Goal: Obtain resource: Obtain resource

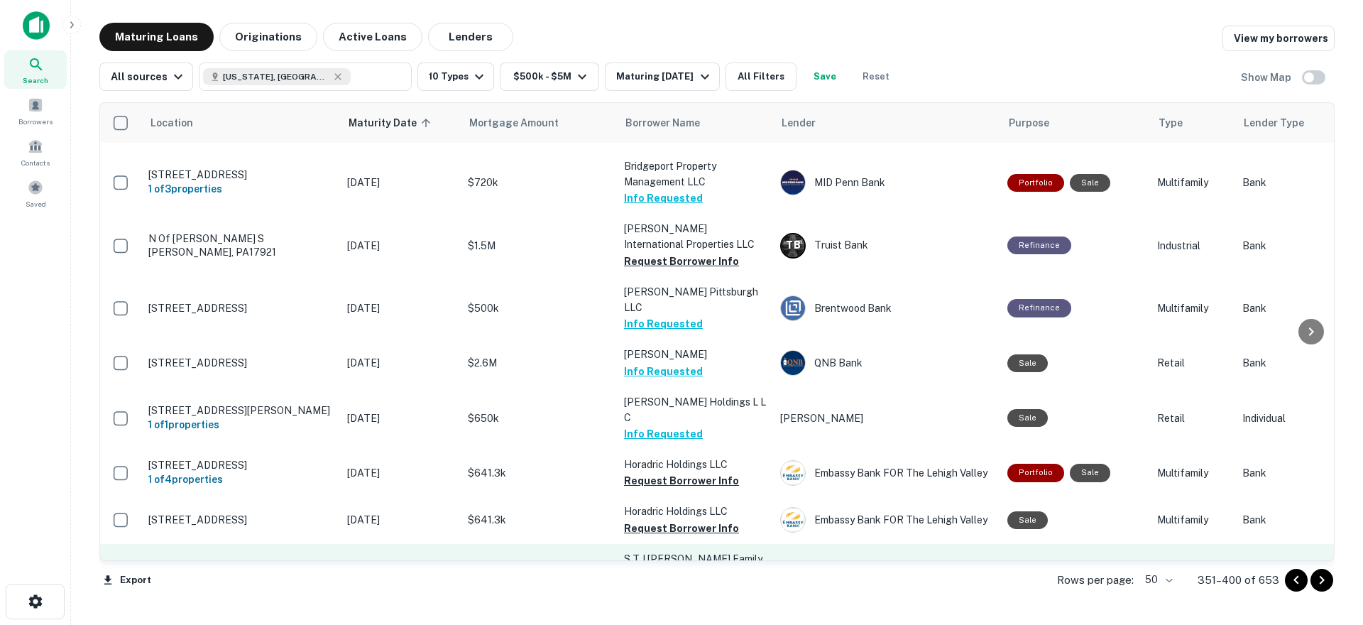
scroll to position [1365, 0]
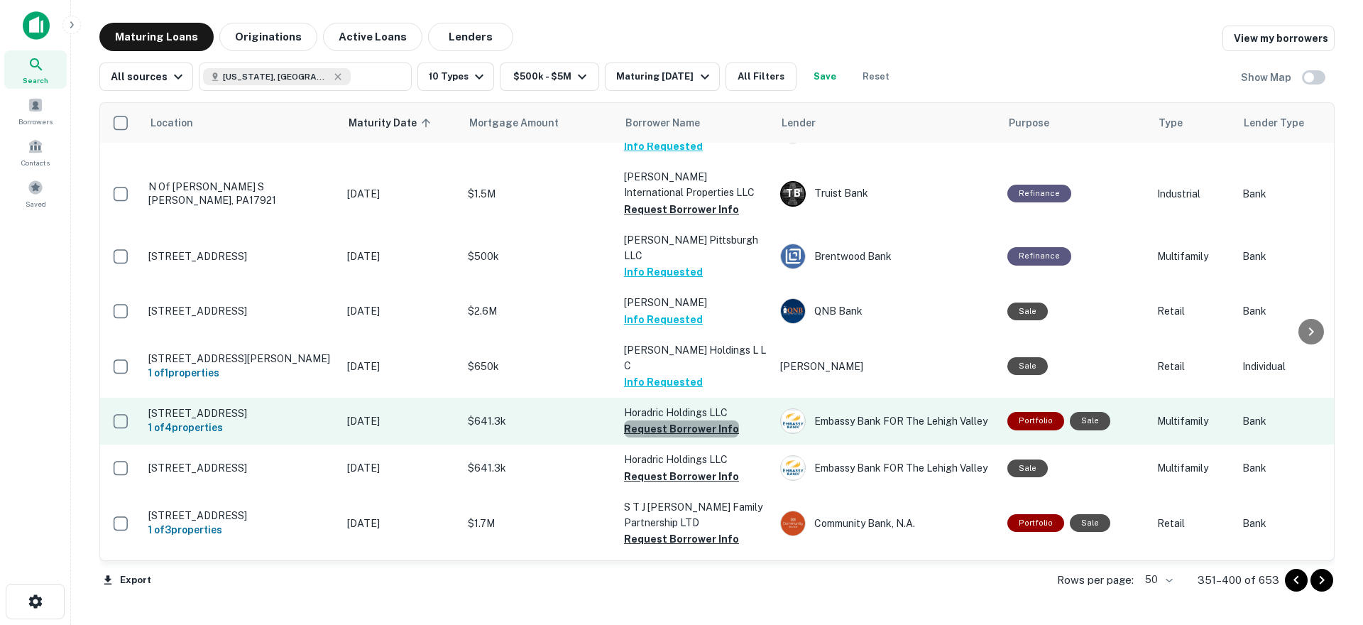
click at [692, 420] on button "Request Borrower Info" at bounding box center [681, 428] width 115 height 17
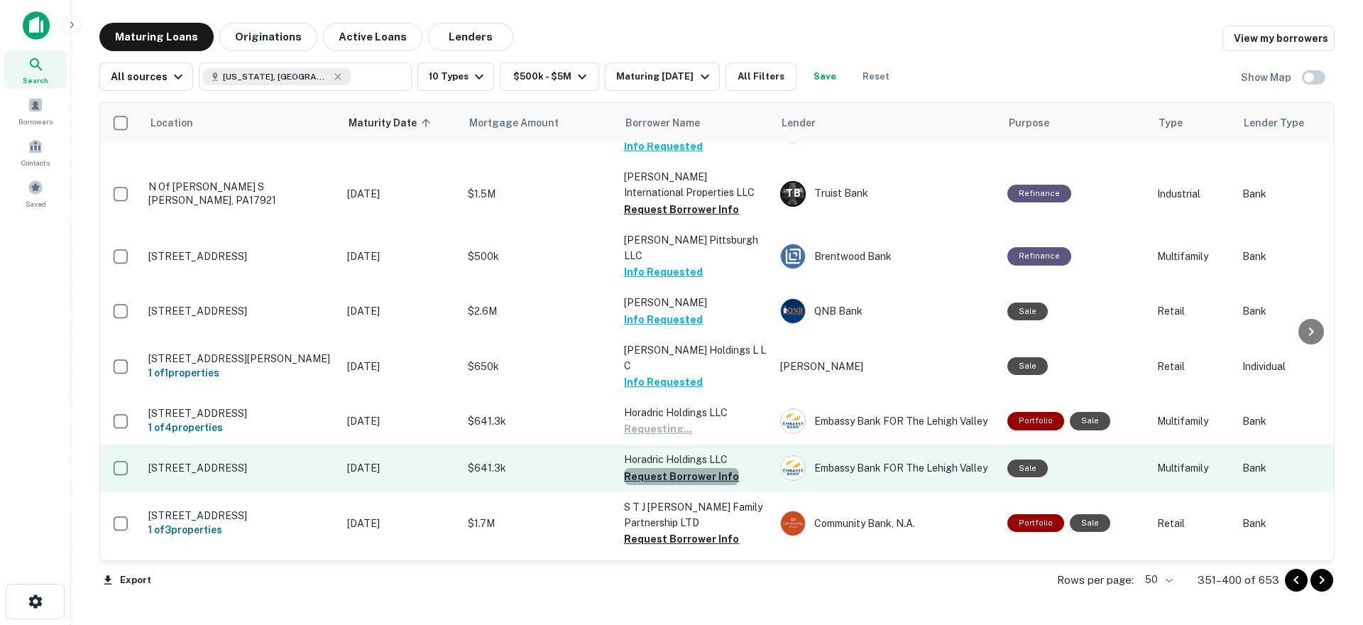
click at [682, 468] on button "Request Borrower Info" at bounding box center [681, 476] width 115 height 17
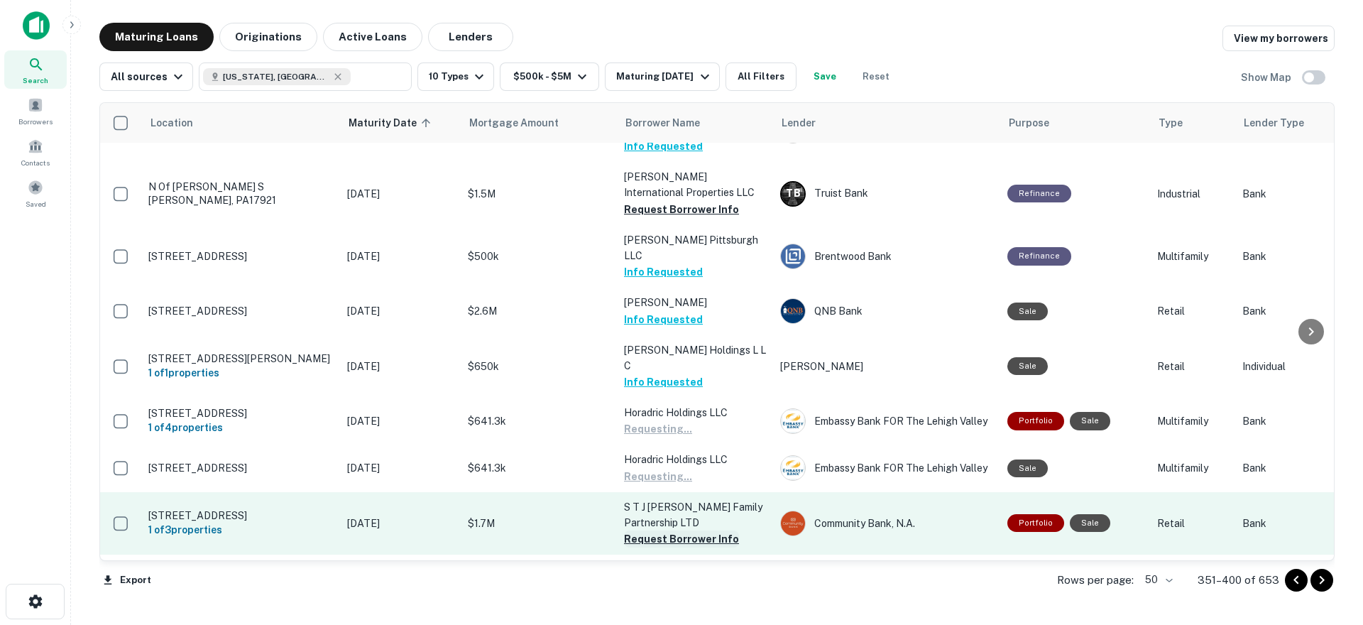
click at [668, 530] on button "Request Borrower Info" at bounding box center [681, 538] width 115 height 17
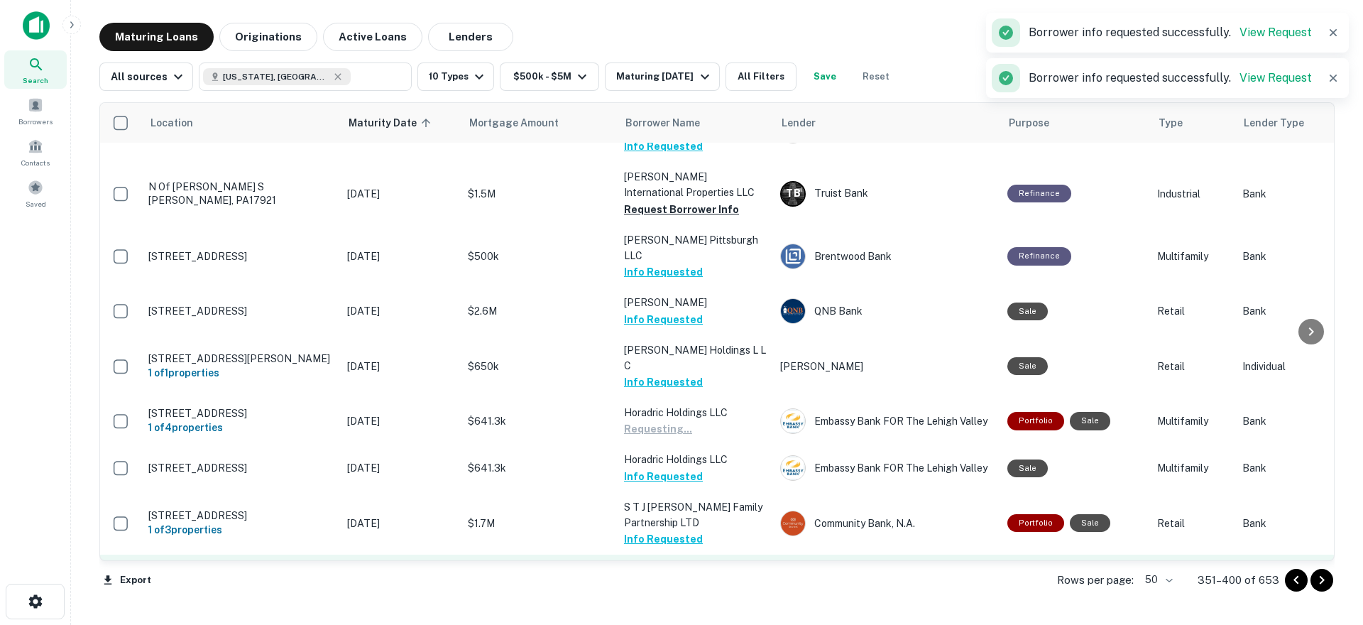
click at [670, 577] on button "Request Borrower Info" at bounding box center [681, 585] width 115 height 17
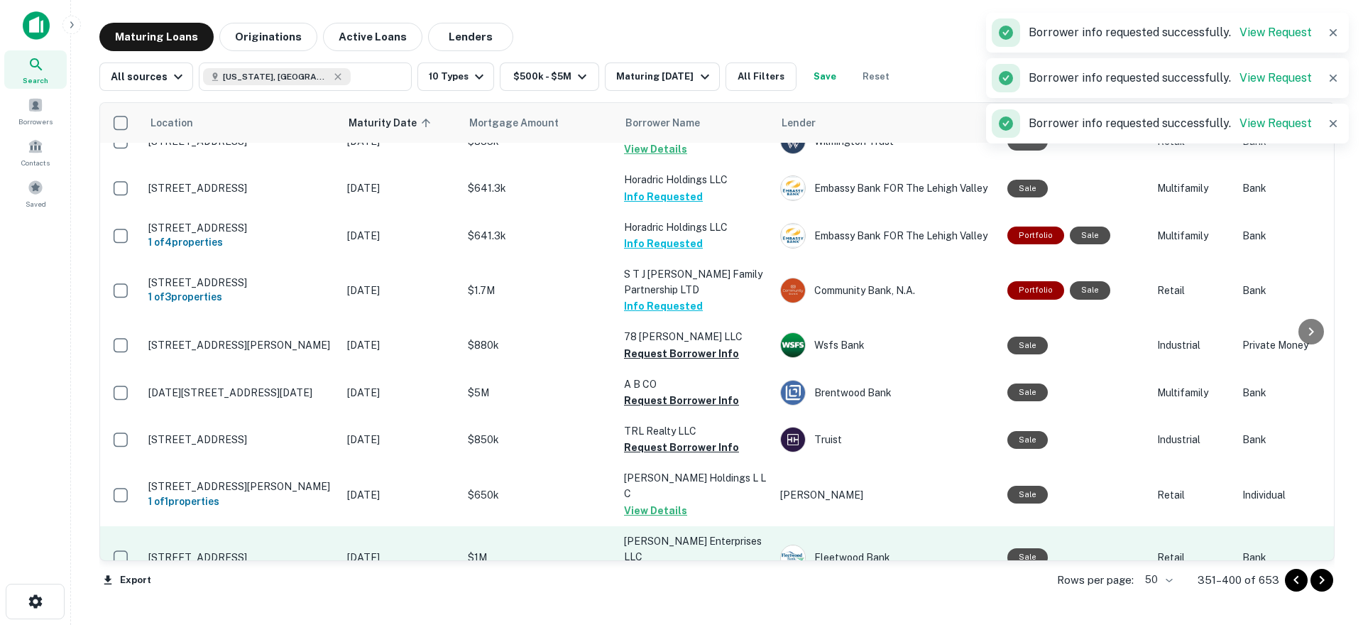
scroll to position [1507, 0]
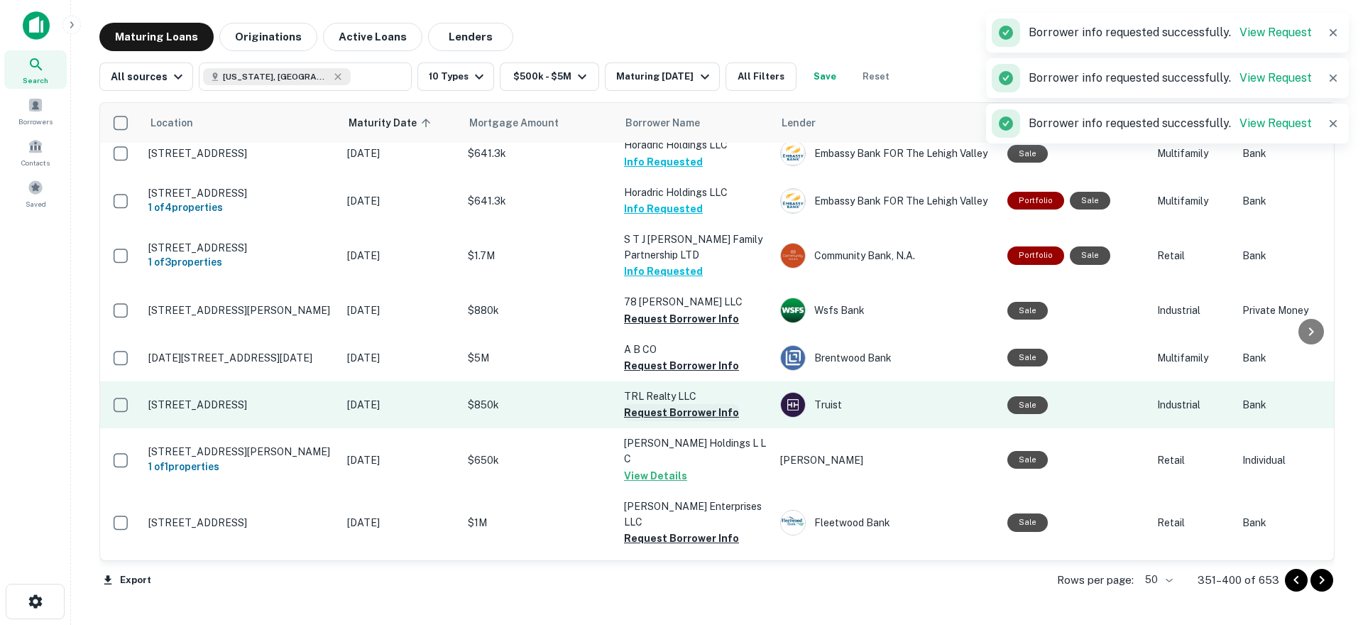
click at [692, 404] on button "Request Borrower Info" at bounding box center [681, 412] width 115 height 17
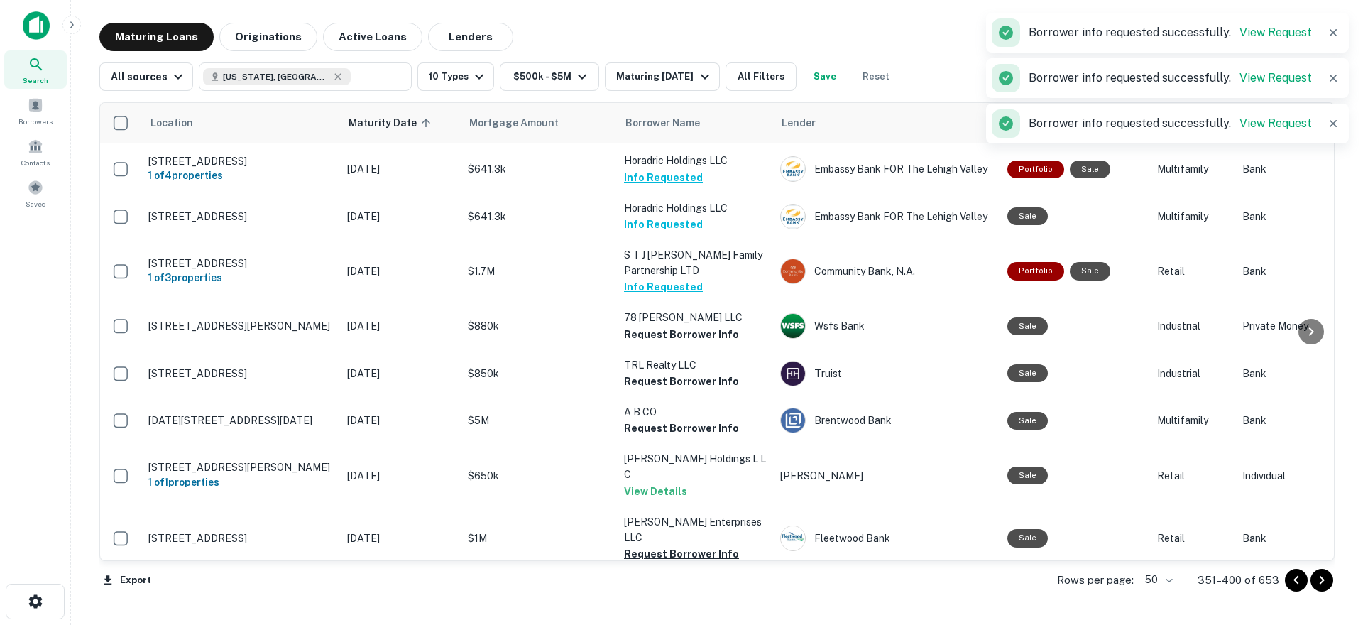
click at [679, 373] on button "Request Borrower Info" at bounding box center [681, 381] width 115 height 17
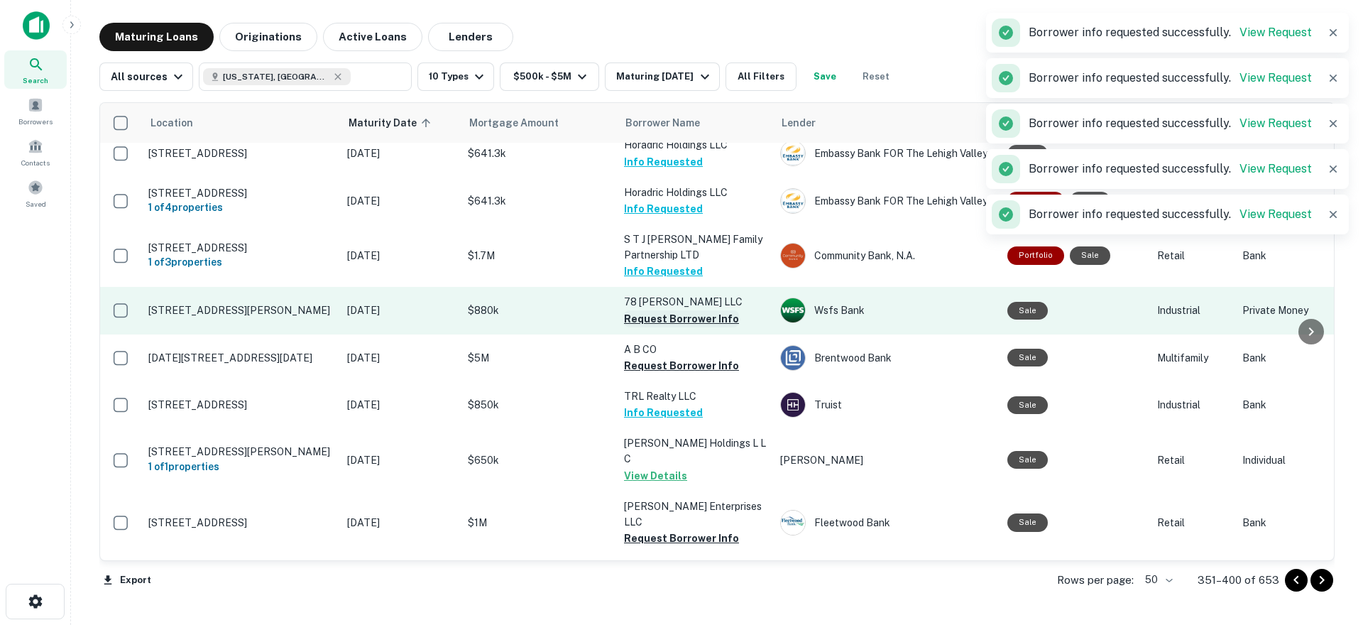
click at [669, 310] on button "Request Borrower Info" at bounding box center [681, 318] width 115 height 17
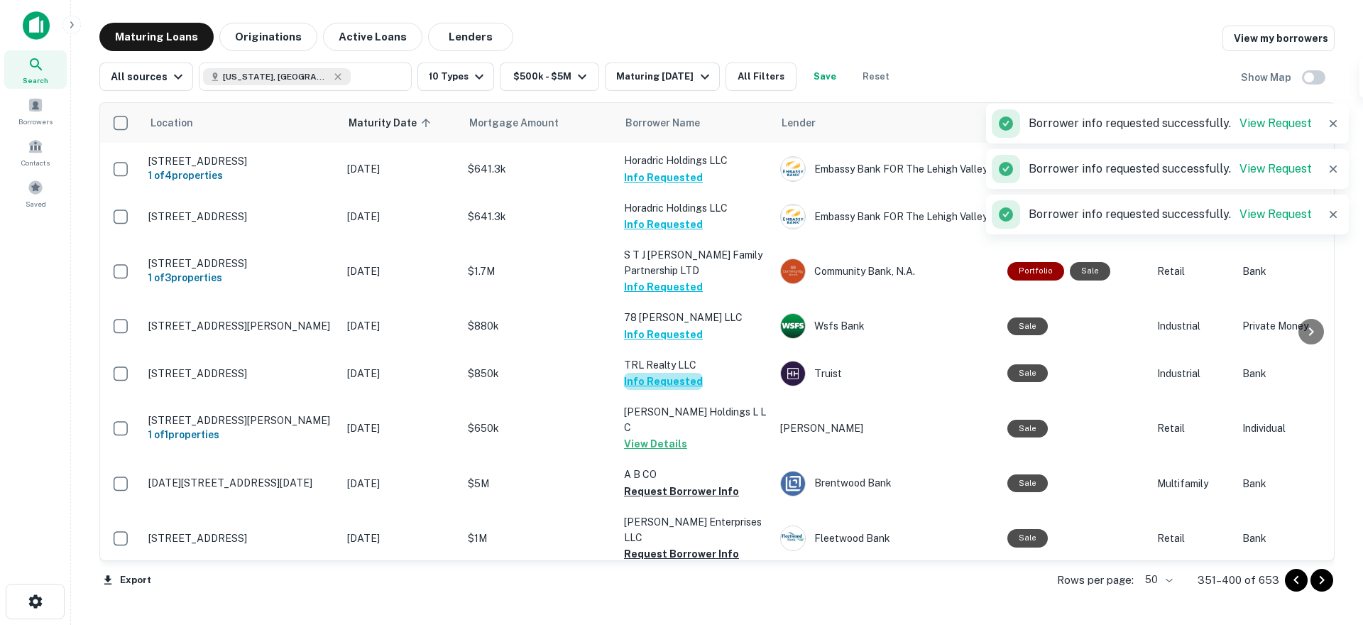
click at [667, 373] on button "Info Requested" at bounding box center [663, 381] width 79 height 17
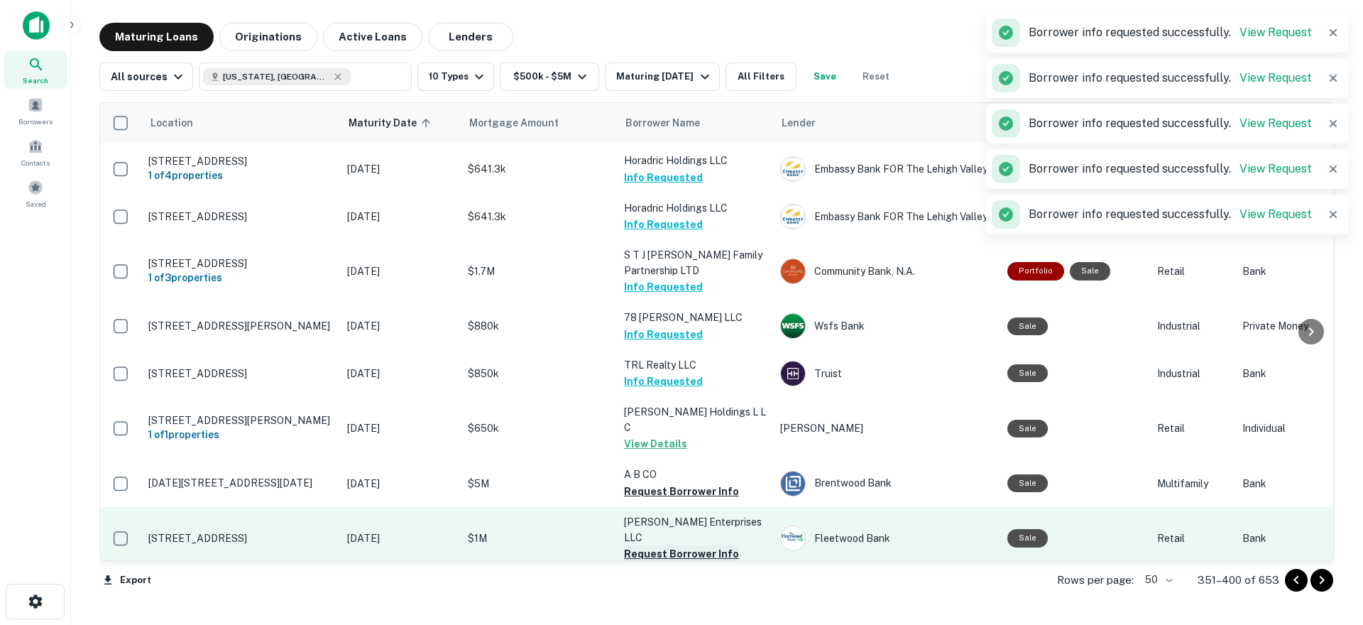
click at [674, 545] on button "Request Borrower Info" at bounding box center [681, 553] width 115 height 17
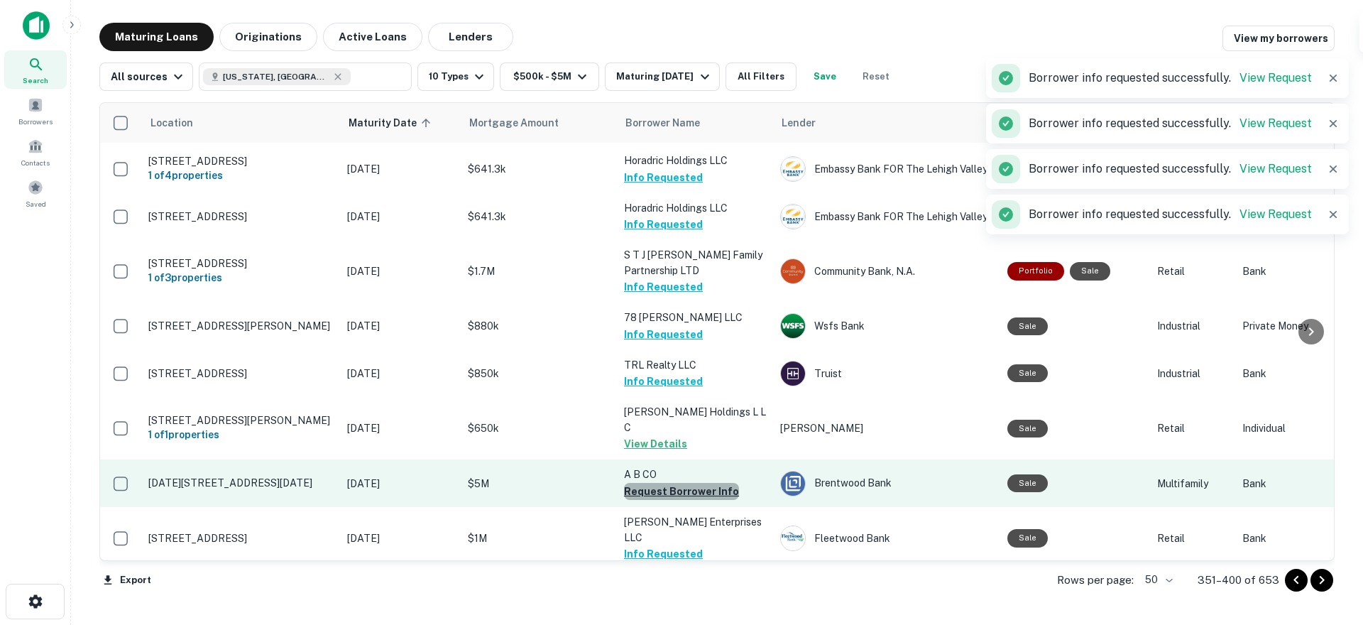
click at [683, 483] on button "Request Borrower Info" at bounding box center [681, 491] width 115 height 17
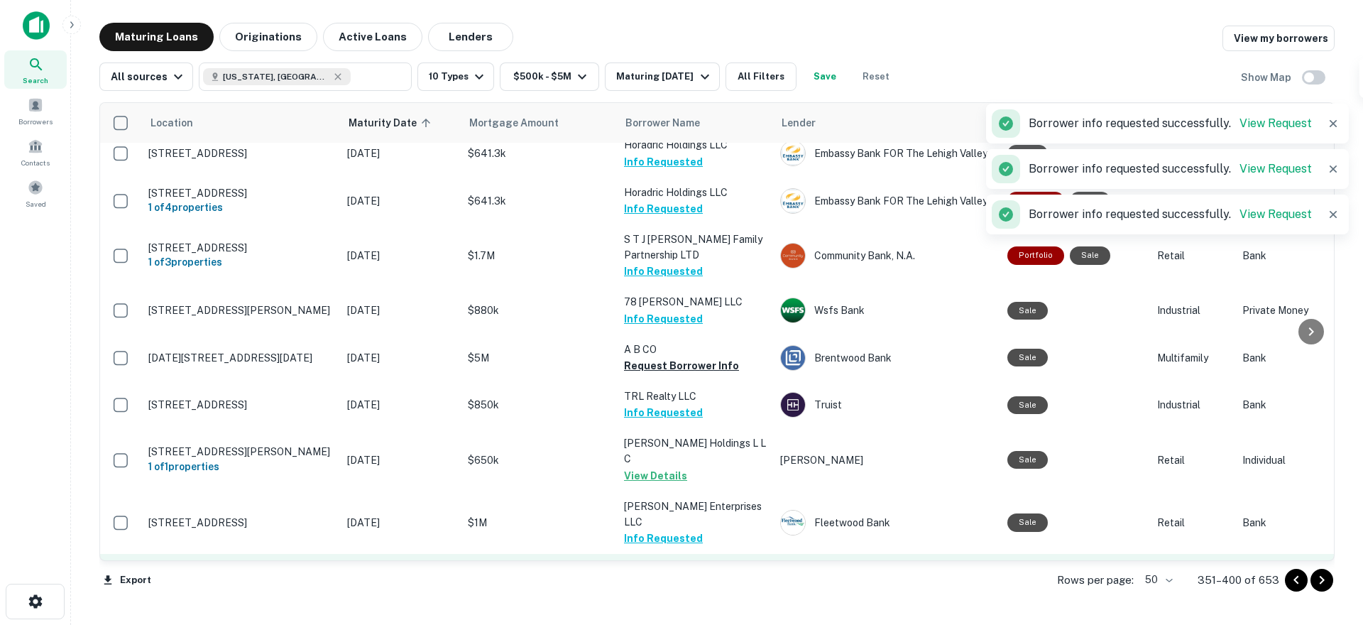
click at [682, 577] on button "Request Borrower Info" at bounding box center [681, 585] width 115 height 17
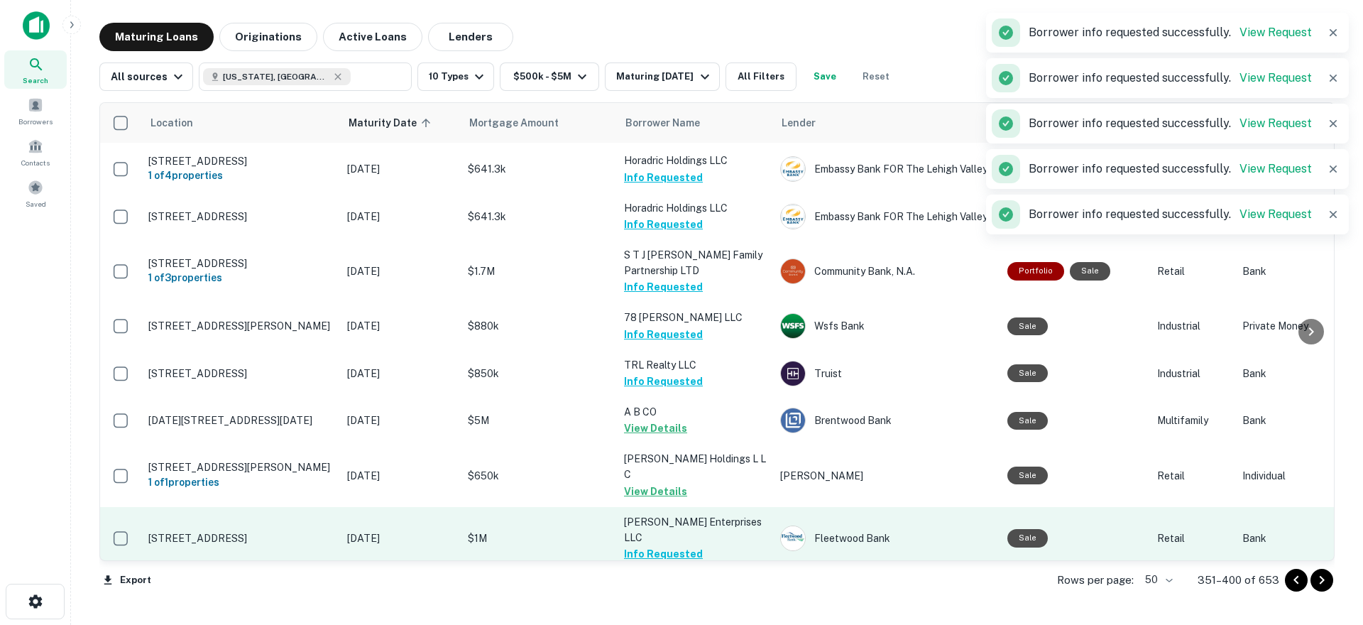
scroll to position [1649, 0]
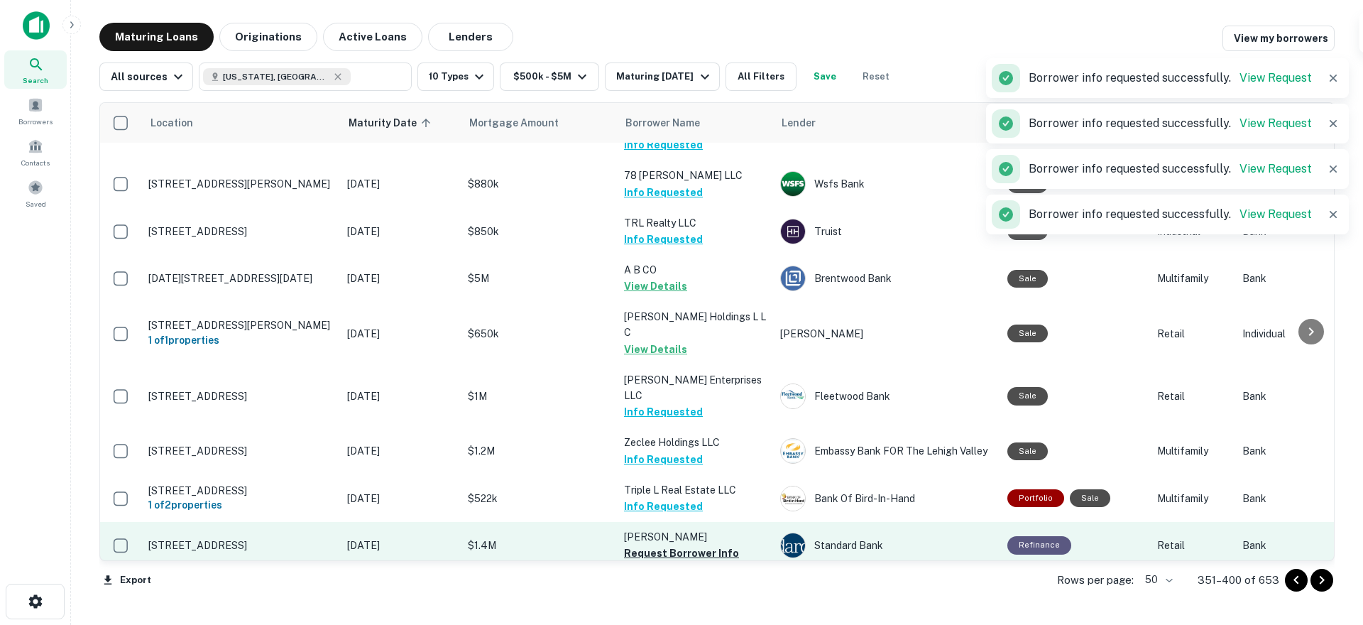
click at [662, 545] on button "Request Borrower Info" at bounding box center [681, 553] width 115 height 17
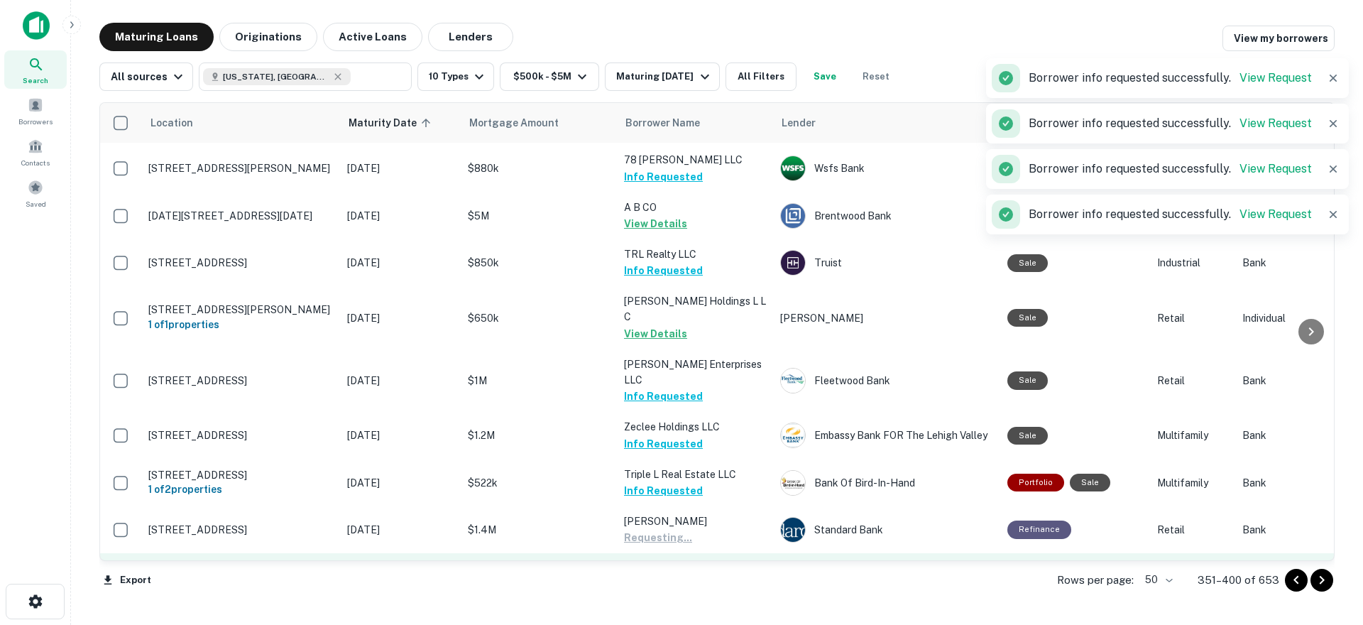
click at [677, 576] on button "Request Borrower Info" at bounding box center [681, 584] width 115 height 17
click at [671, 623] on button "Request Borrower Info" at bounding box center [681, 631] width 115 height 17
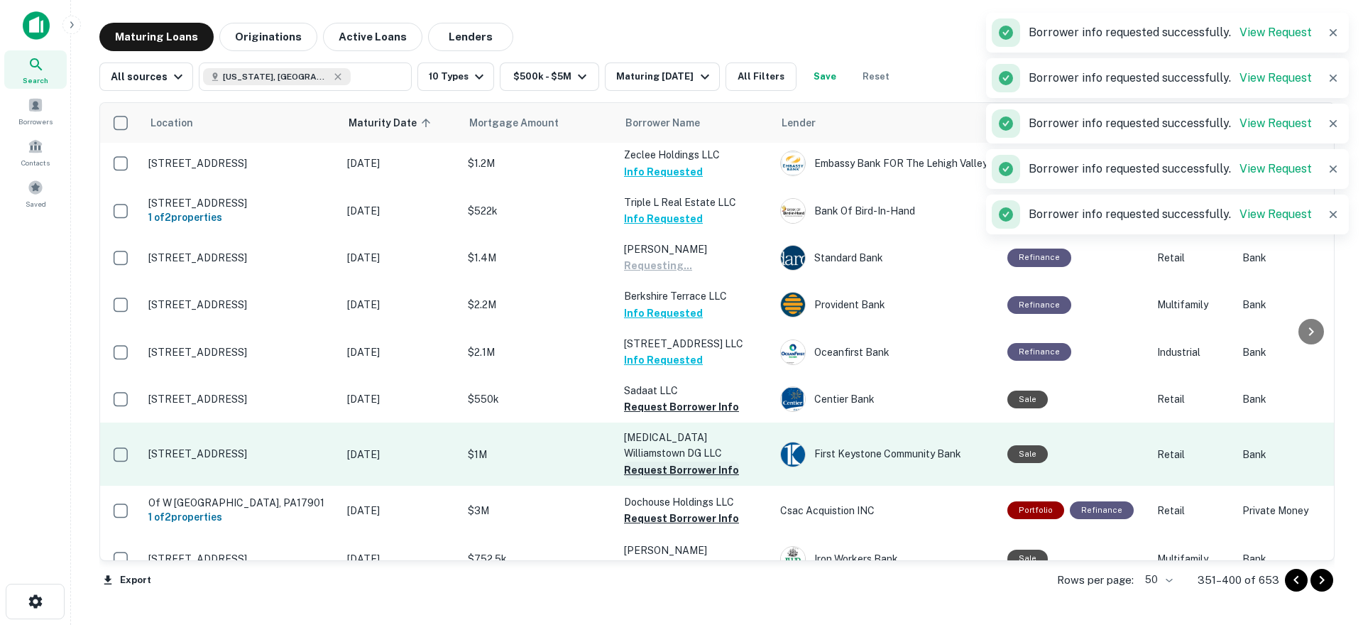
scroll to position [2004, 0]
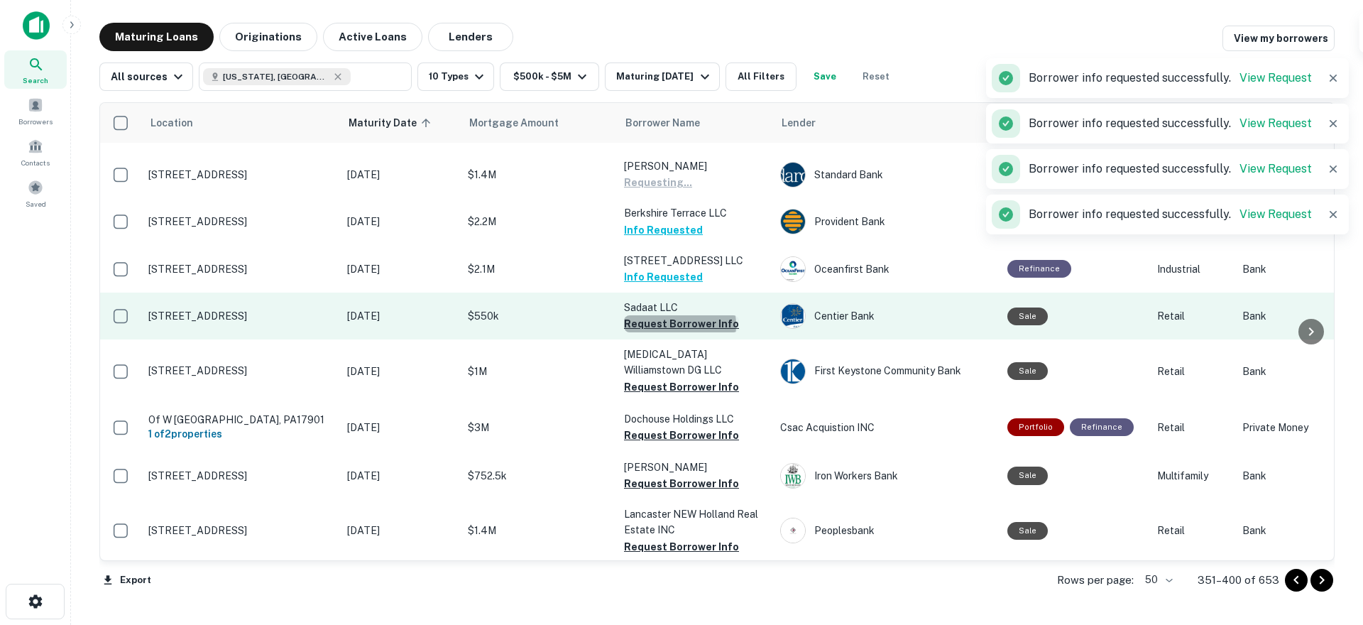
click at [679, 315] on button "Request Borrower Info" at bounding box center [681, 323] width 115 height 17
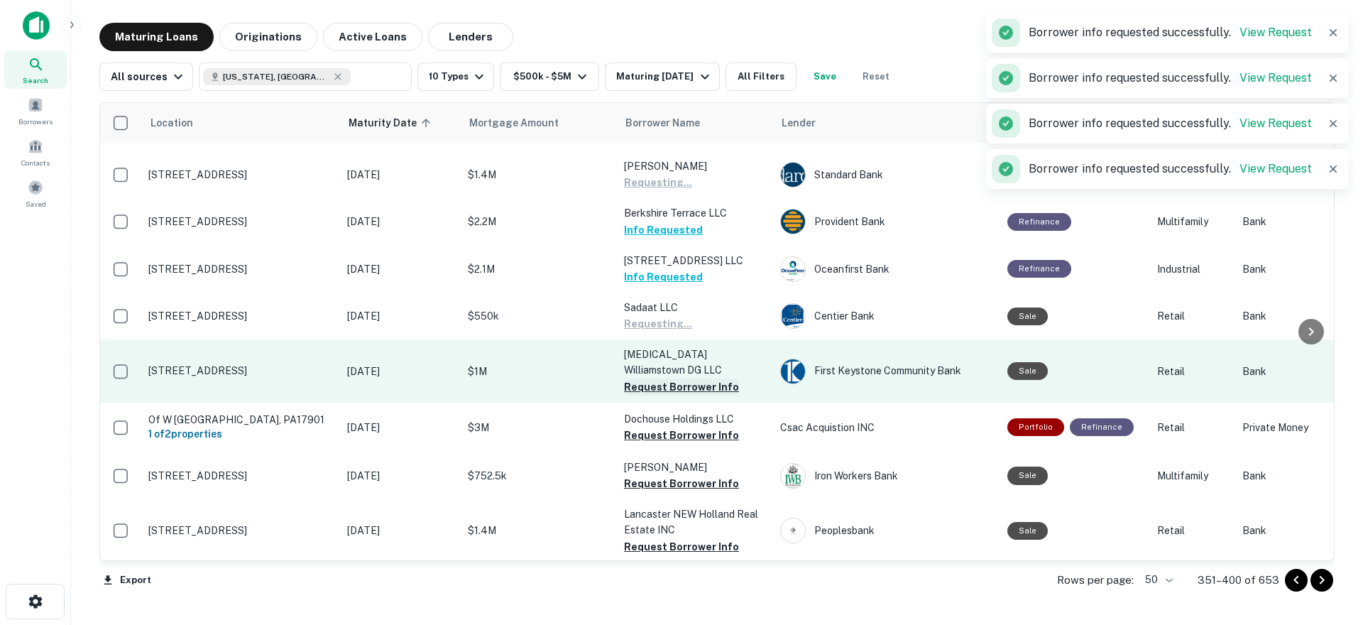
click at [673, 378] on button "Request Borrower Info" at bounding box center [681, 386] width 115 height 17
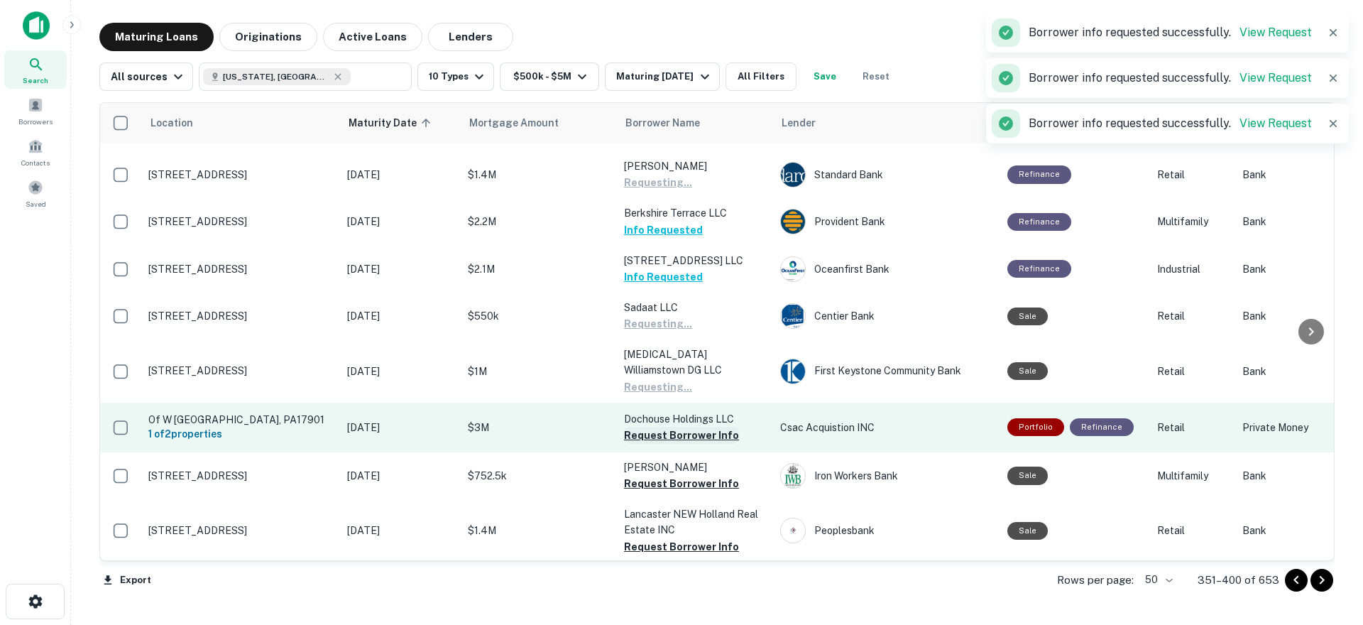
click at [663, 427] on button "Request Borrower Info" at bounding box center [681, 435] width 115 height 17
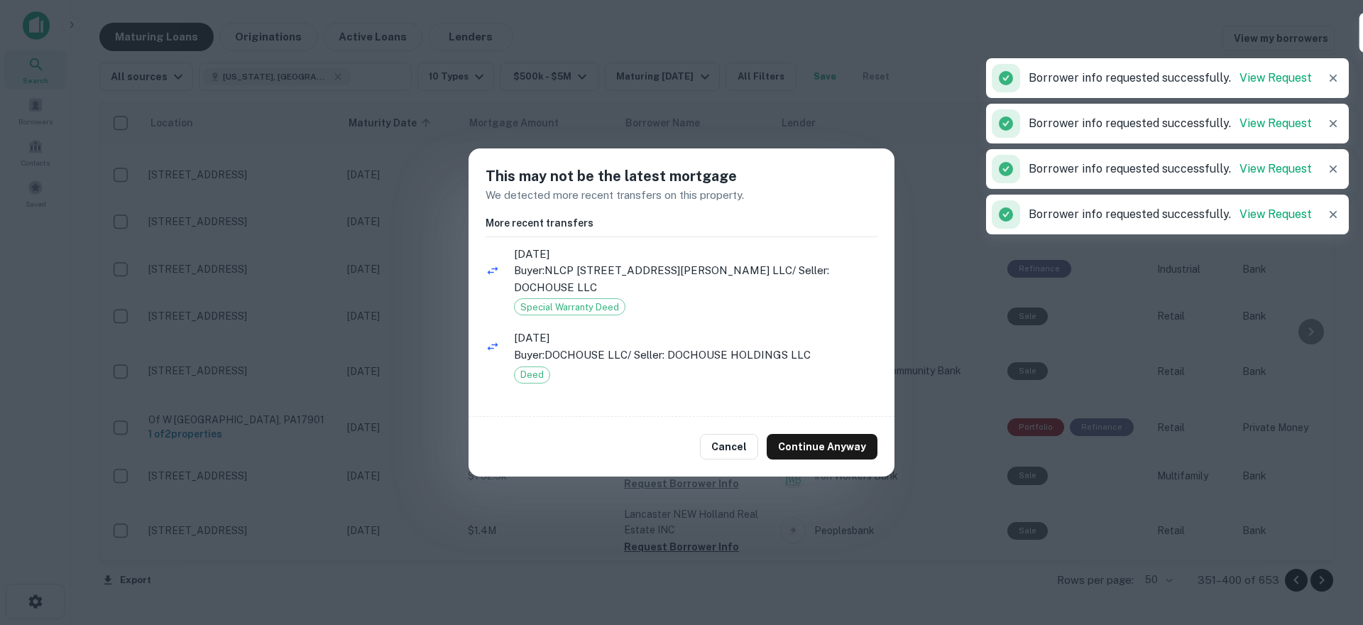
click at [732, 434] on button "Cancel" at bounding box center [729, 447] width 58 height 26
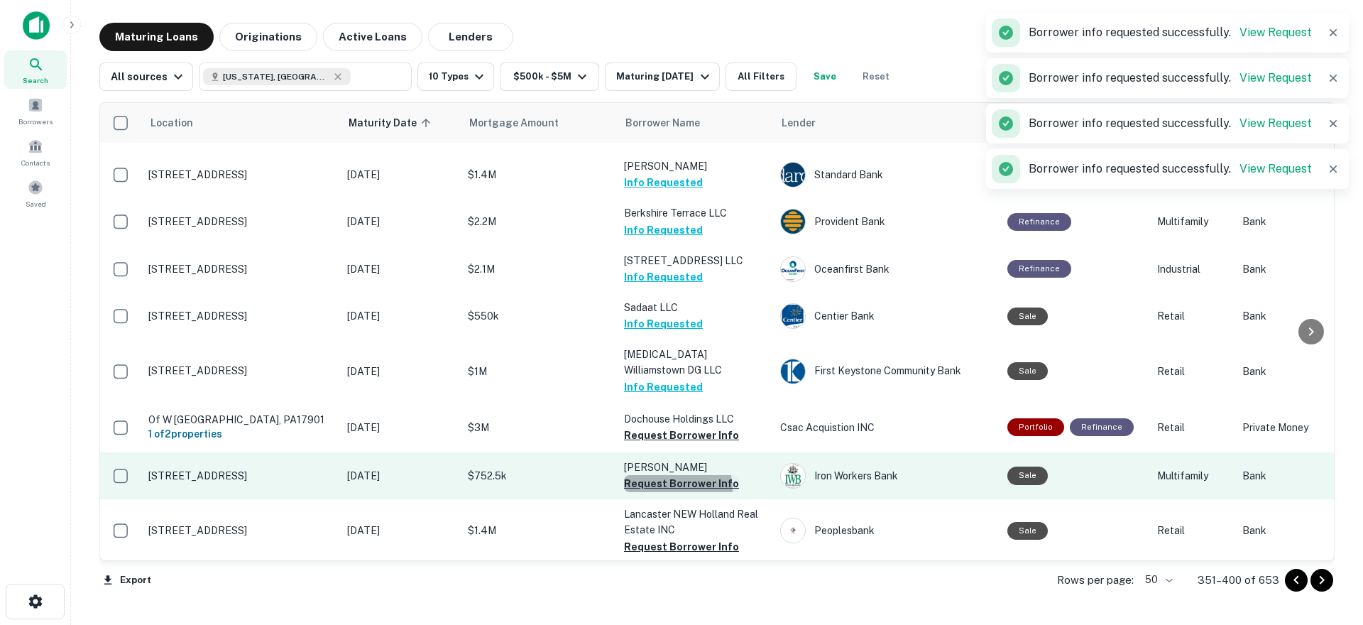
click at [661, 475] on button "Request Borrower Info" at bounding box center [681, 483] width 115 height 17
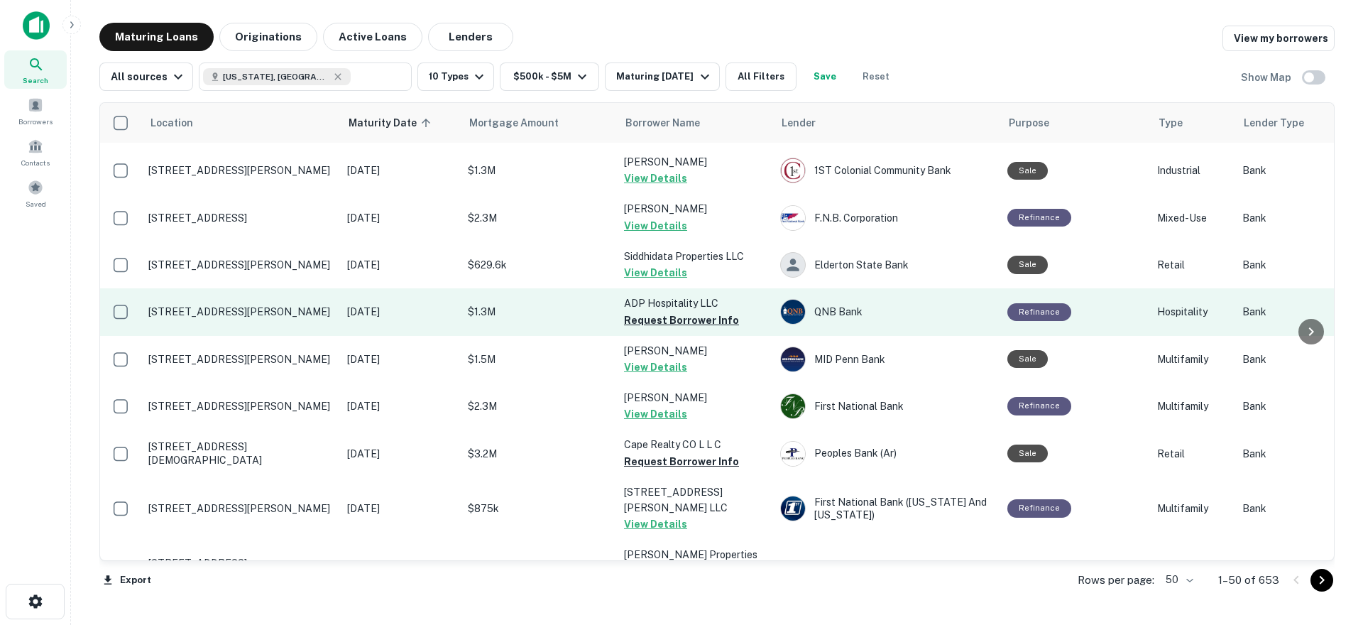
scroll to position [2040, 0]
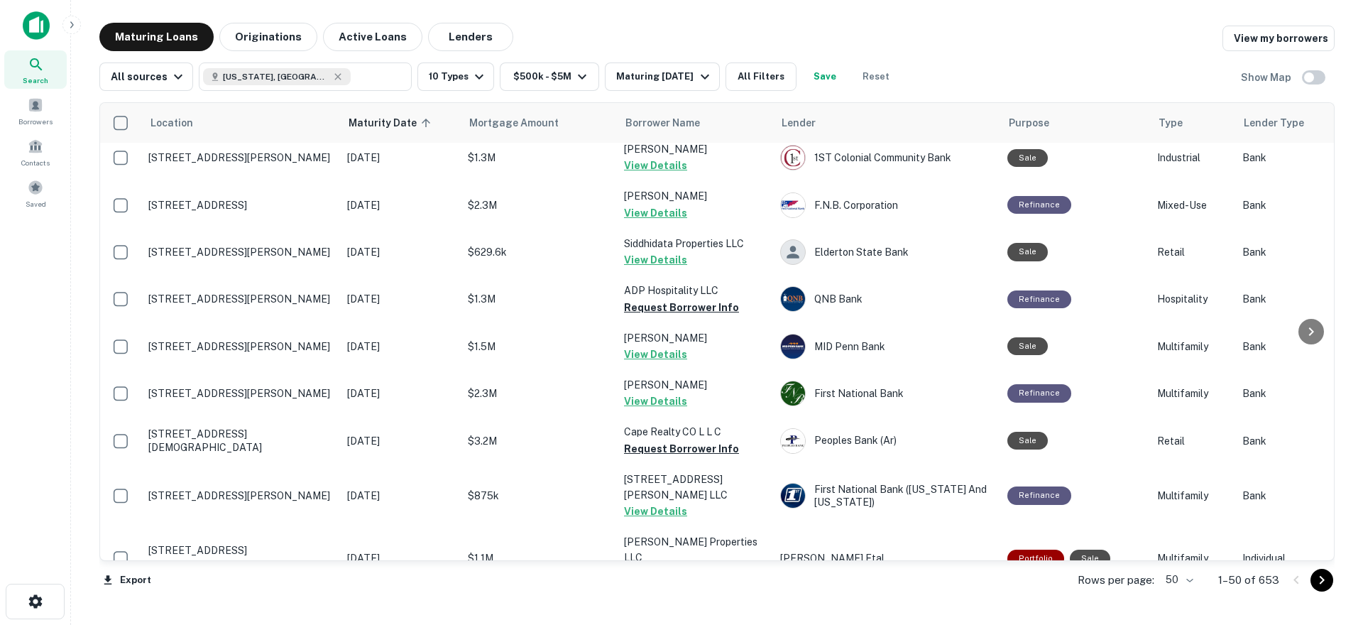
click at [1322, 584] on icon "Go to next page" at bounding box center [1321, 580] width 17 height 17
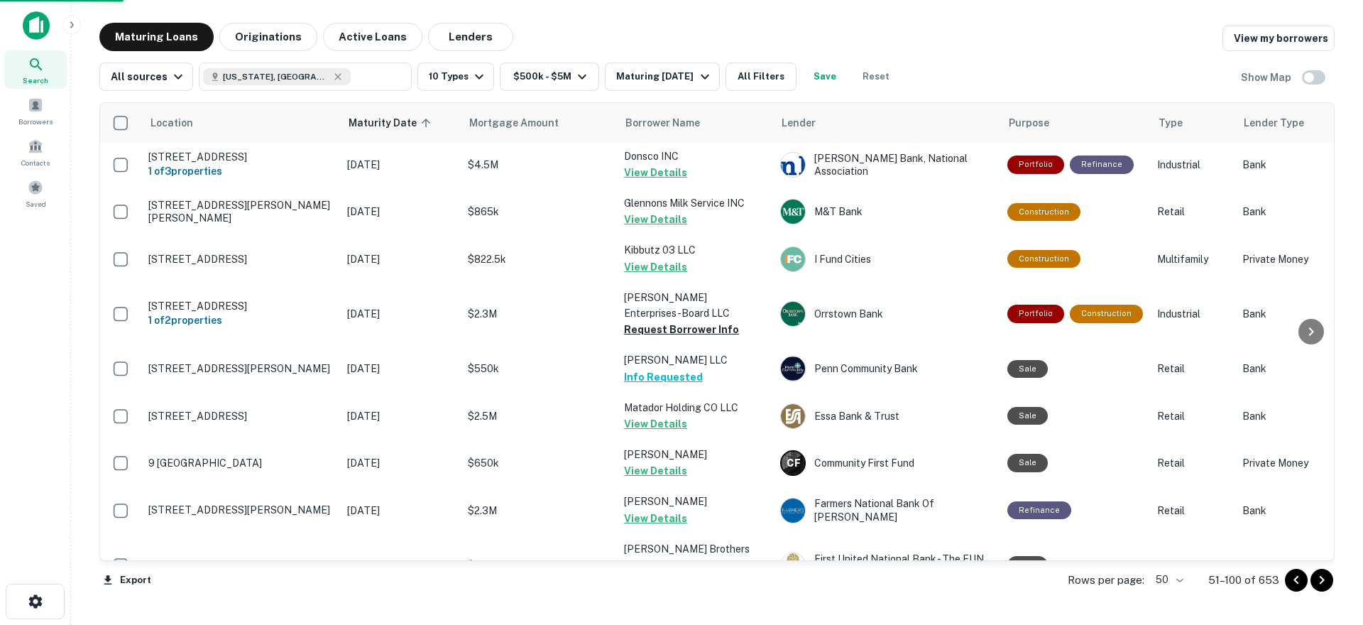
scroll to position [2032, 0]
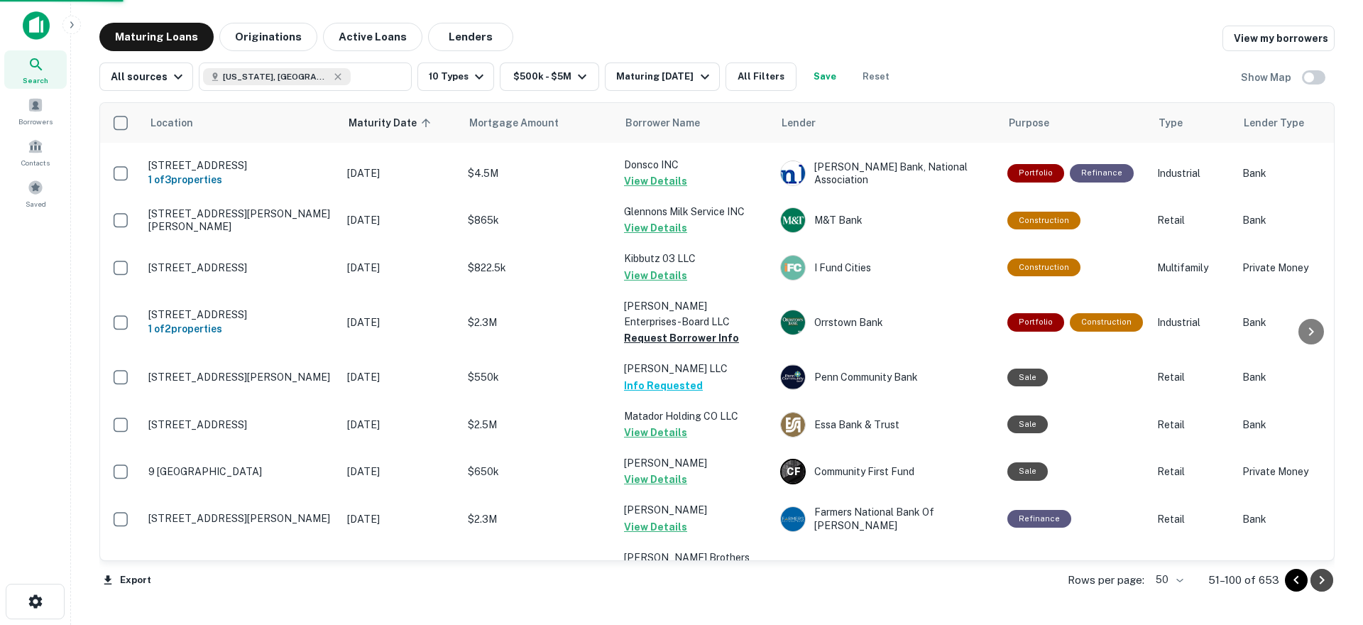
click at [1320, 583] on icon "Go to next page" at bounding box center [1322, 580] width 5 height 9
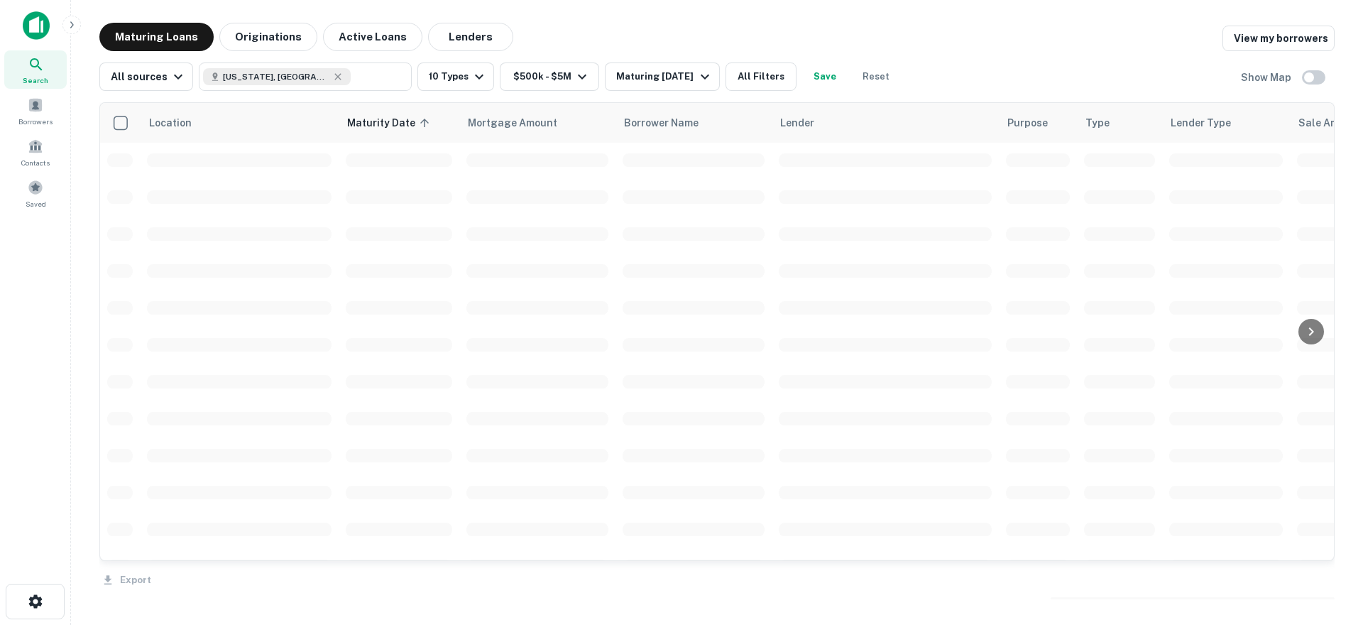
scroll to position [2040, 0]
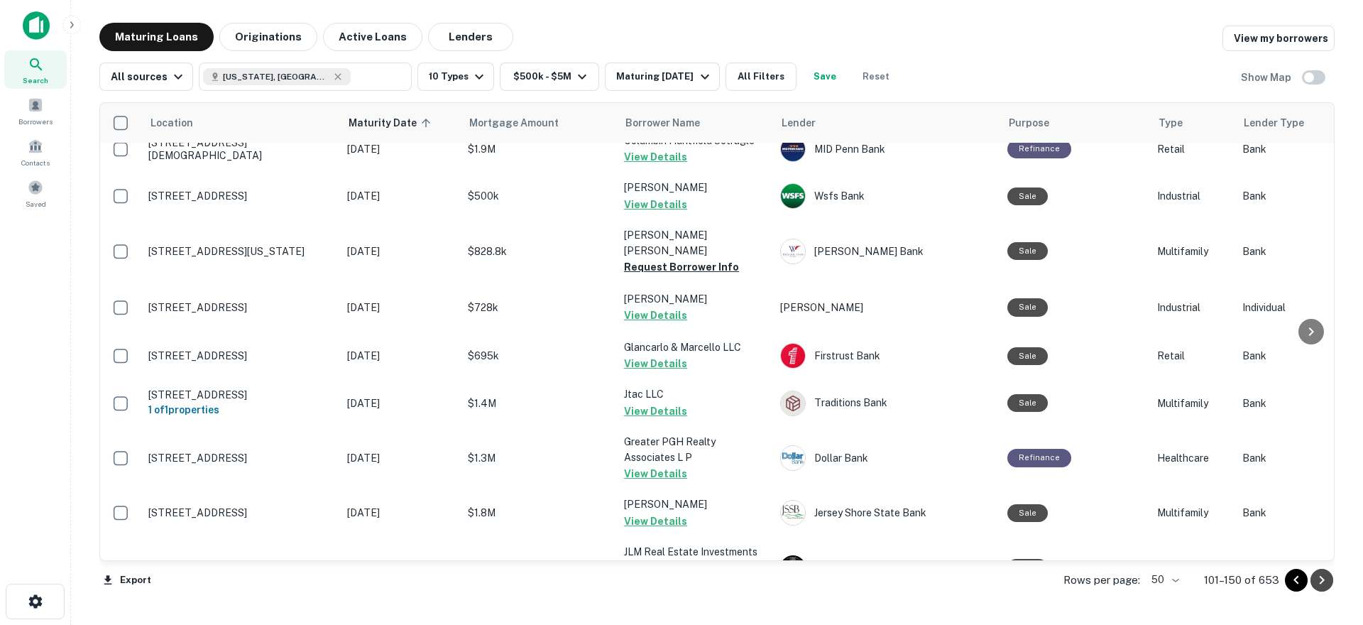
click at [1320, 583] on icon "Go to next page" at bounding box center [1322, 580] width 5 height 9
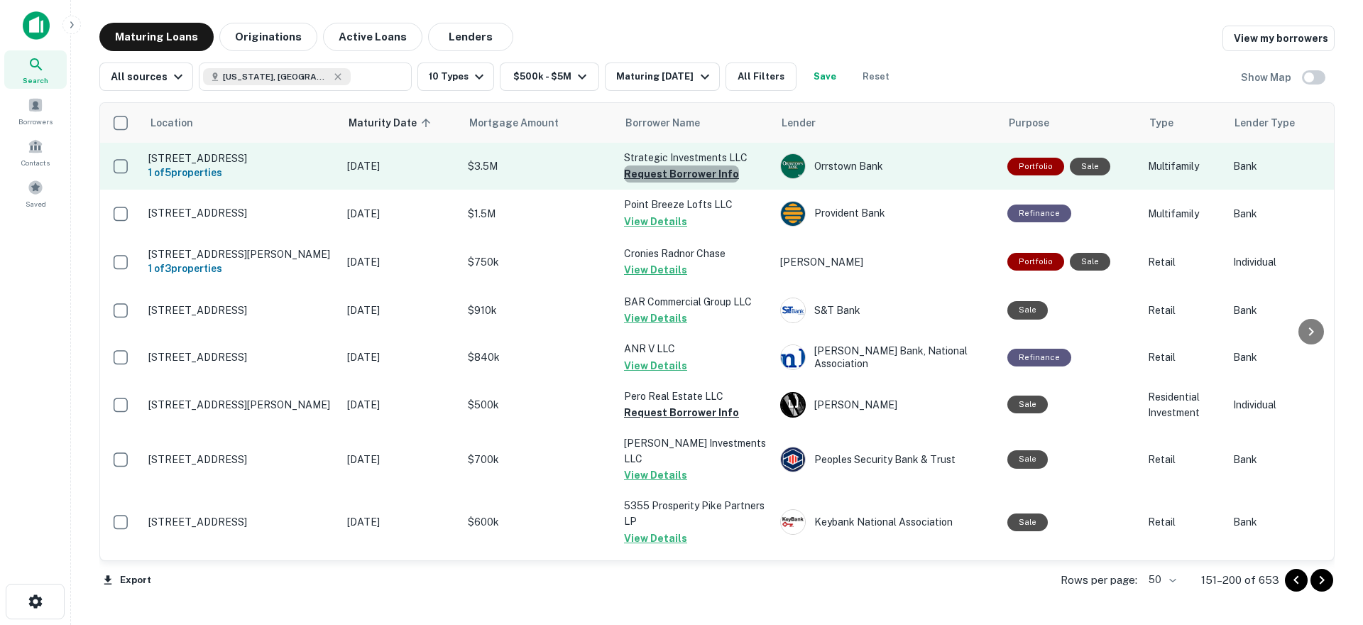
click at [711, 171] on button "Request Borrower Info" at bounding box center [681, 173] width 115 height 17
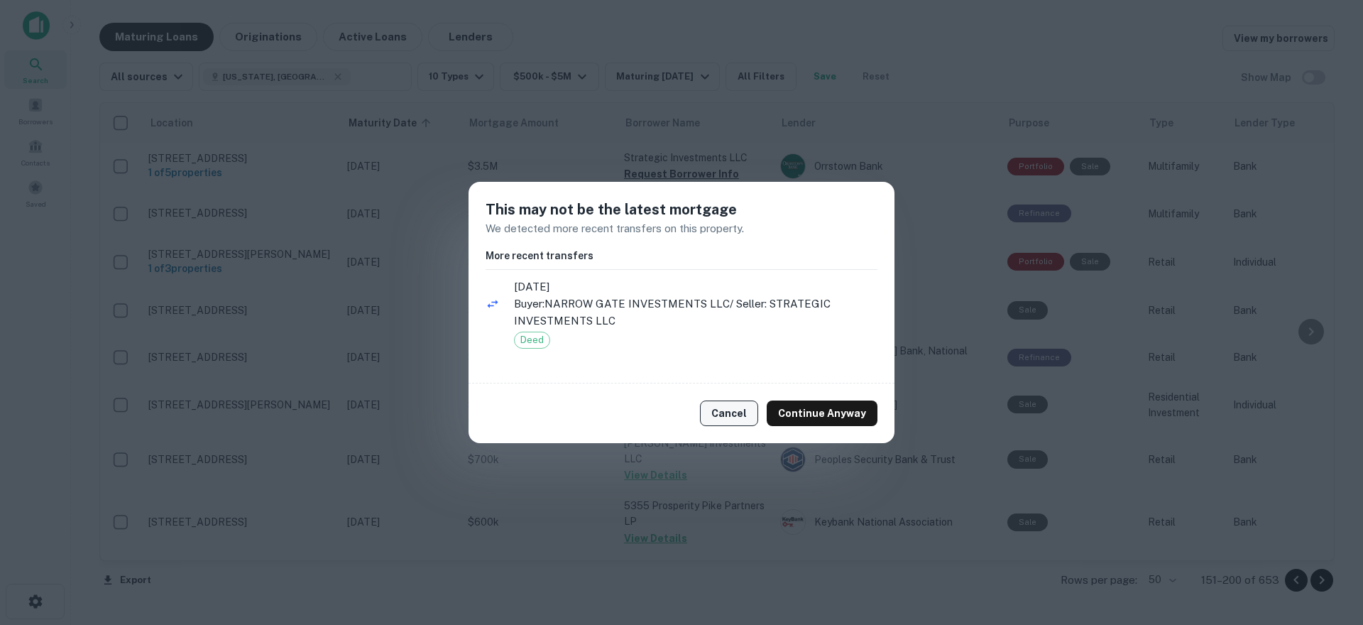
click at [743, 407] on button "Cancel" at bounding box center [729, 413] width 58 height 26
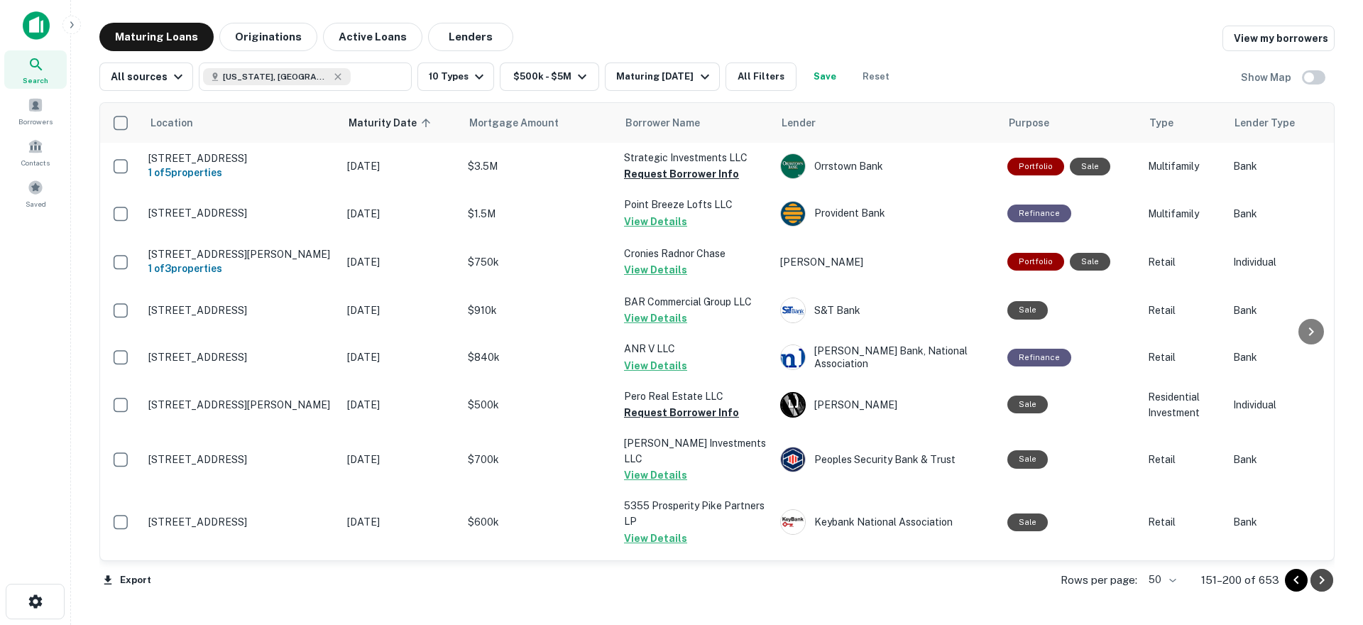
click at [1323, 574] on icon "Go to next page" at bounding box center [1321, 580] width 17 height 17
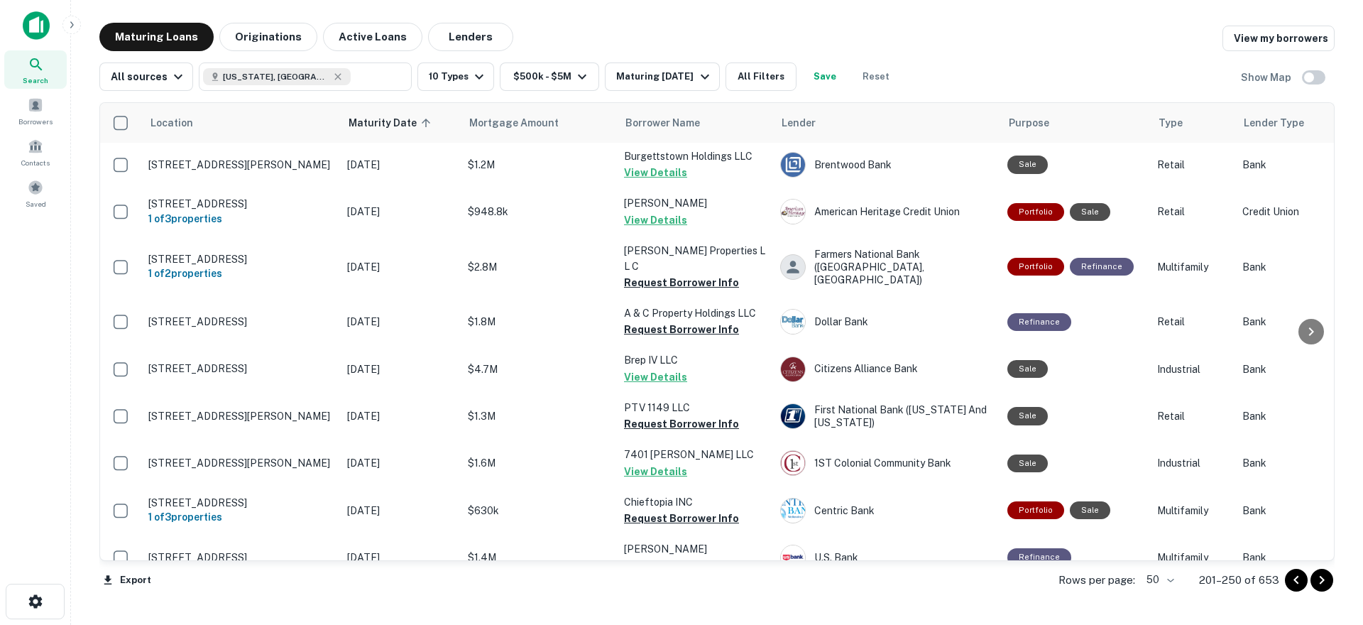
scroll to position [1917, 0]
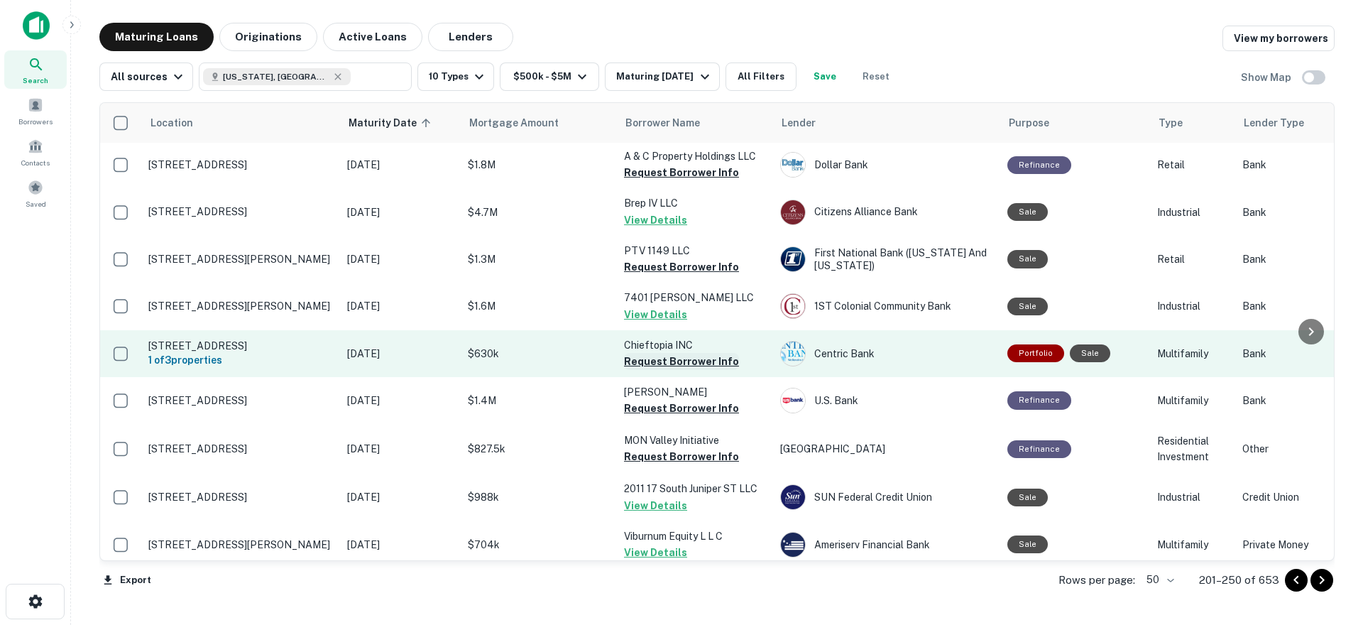
click at [711, 353] on button "Request Borrower Info" at bounding box center [681, 361] width 115 height 17
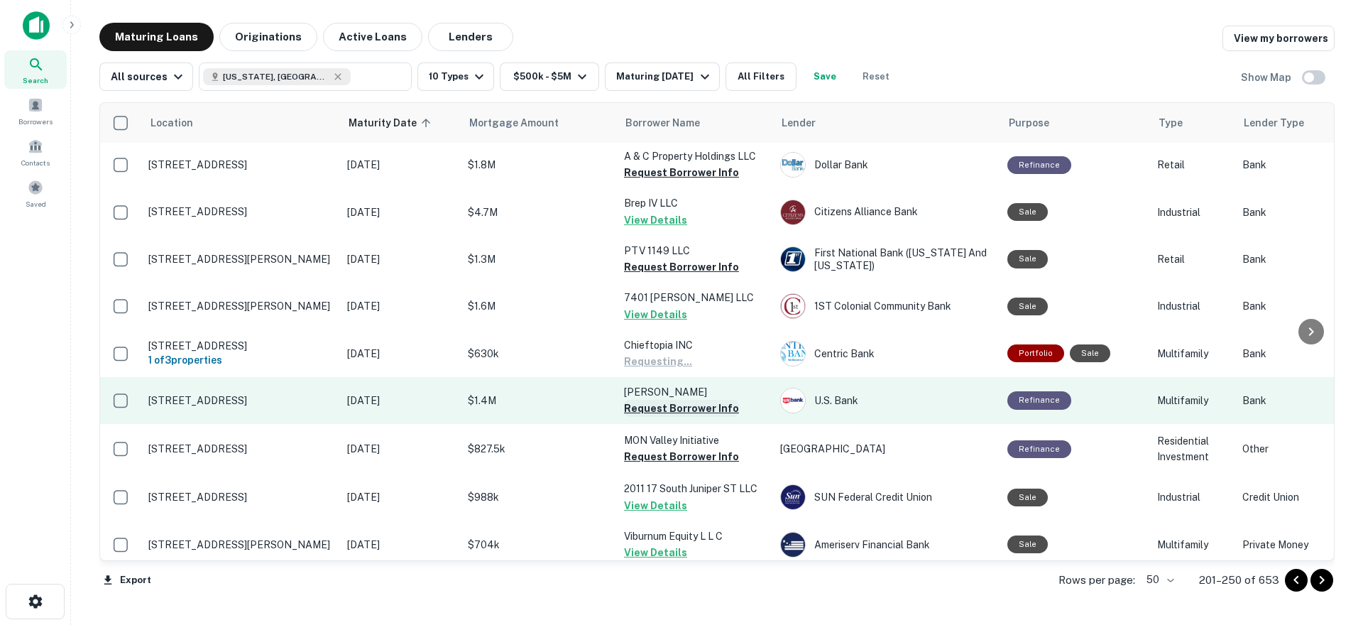
click at [684, 400] on button "Request Borrower Info" at bounding box center [681, 408] width 115 height 17
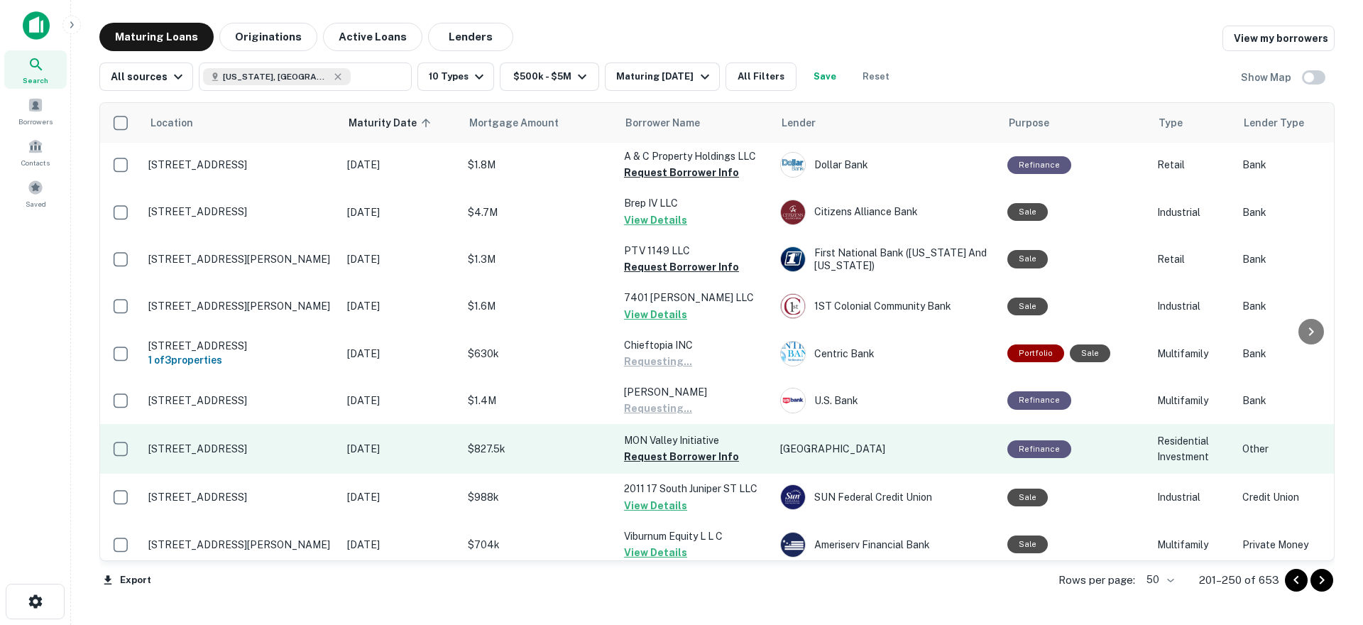
click at [672, 448] on button "Request Borrower Info" at bounding box center [681, 456] width 115 height 17
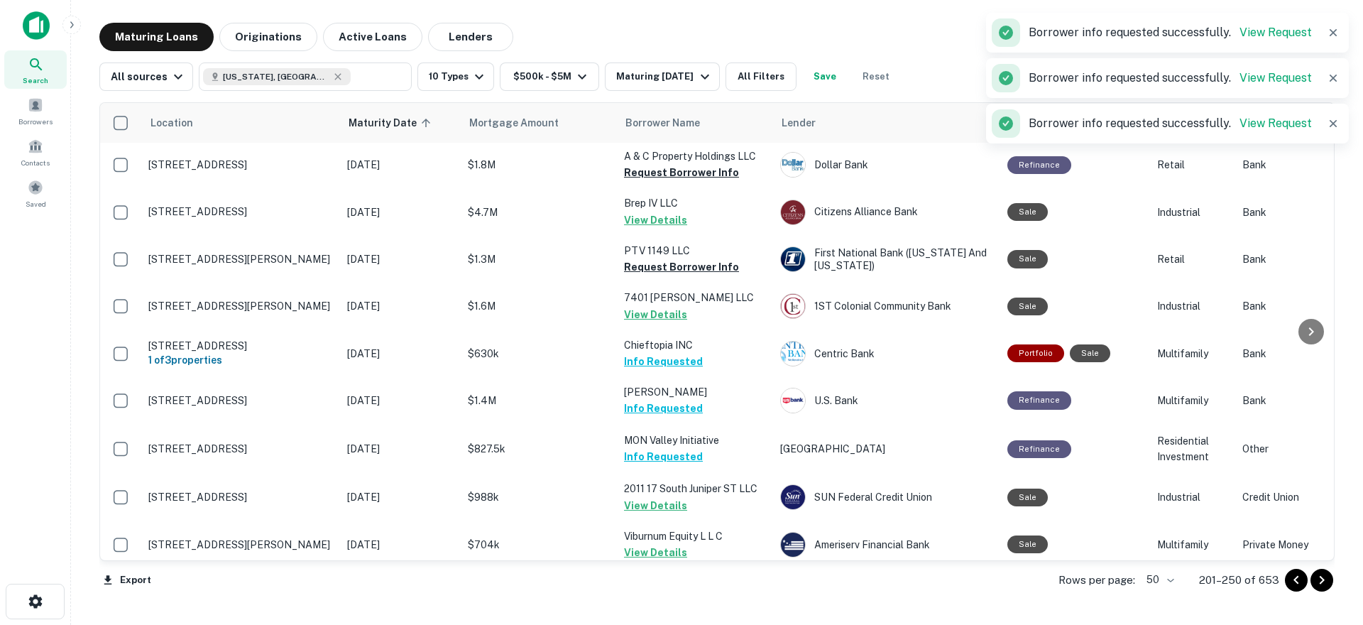
scroll to position [2048, 0]
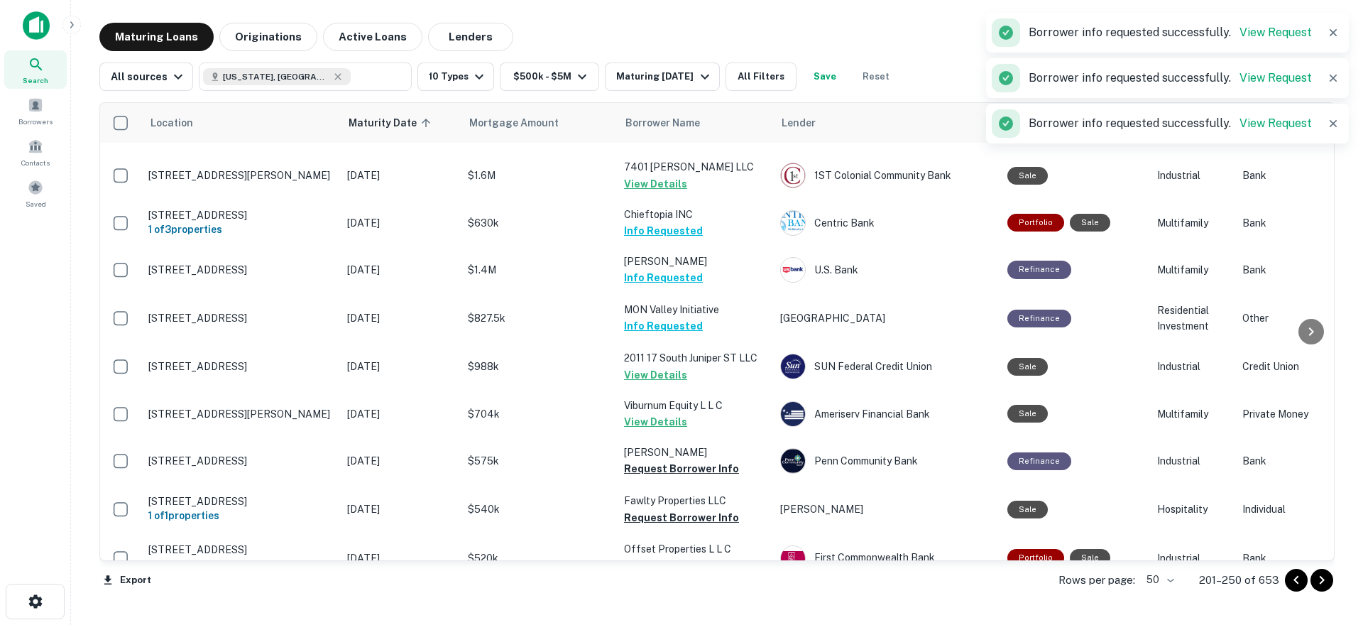
click at [1325, 580] on icon "Go to next page" at bounding box center [1321, 580] width 17 height 17
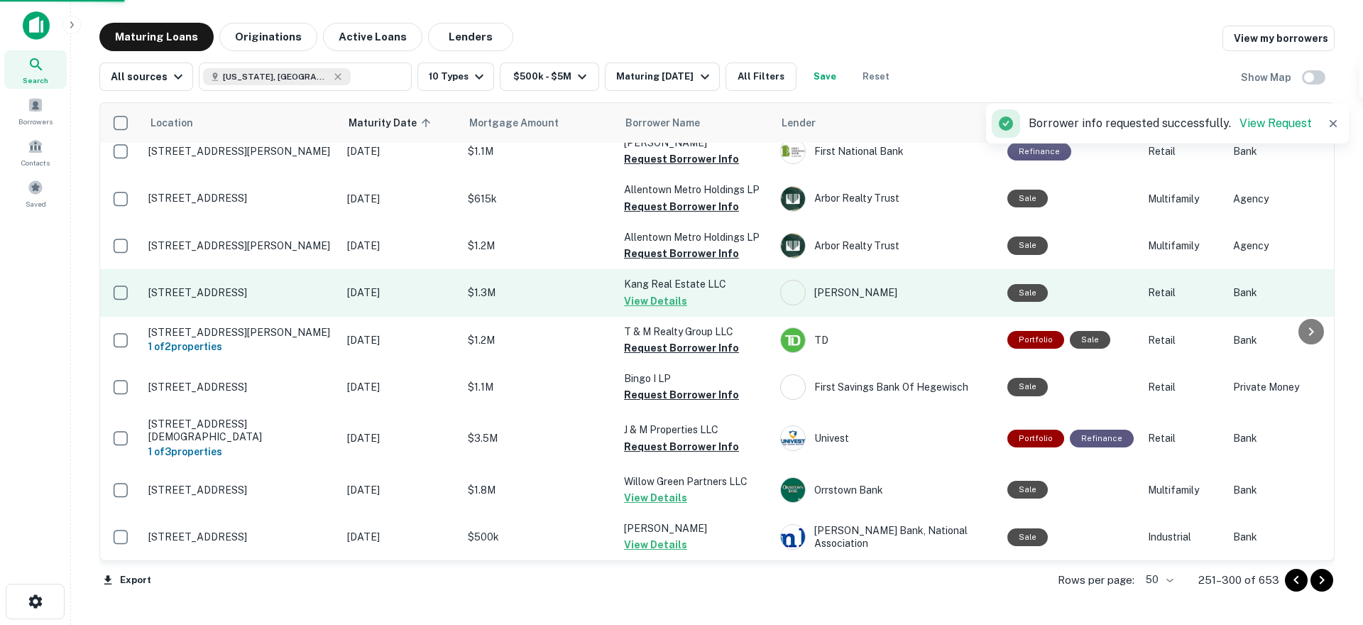
scroll to position [2009, 0]
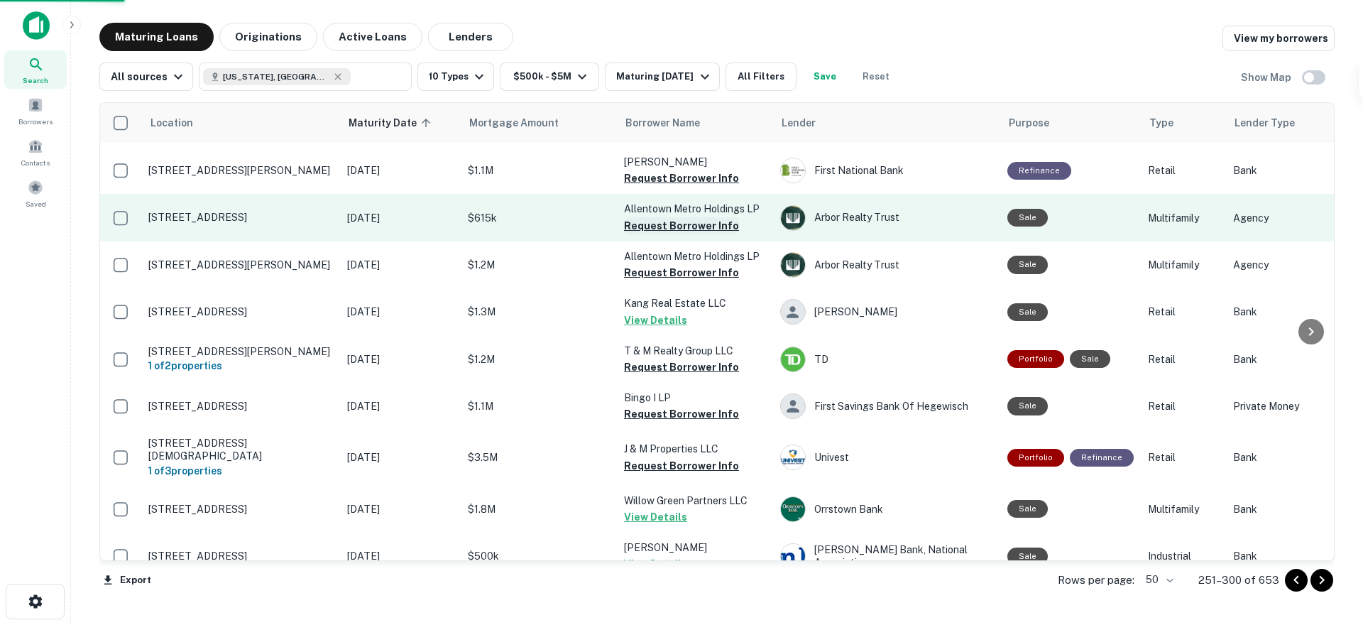
click at [658, 170] on button "Request Borrower Info" at bounding box center [681, 178] width 115 height 17
click at [662, 217] on button "Request Borrower Info" at bounding box center [681, 225] width 115 height 17
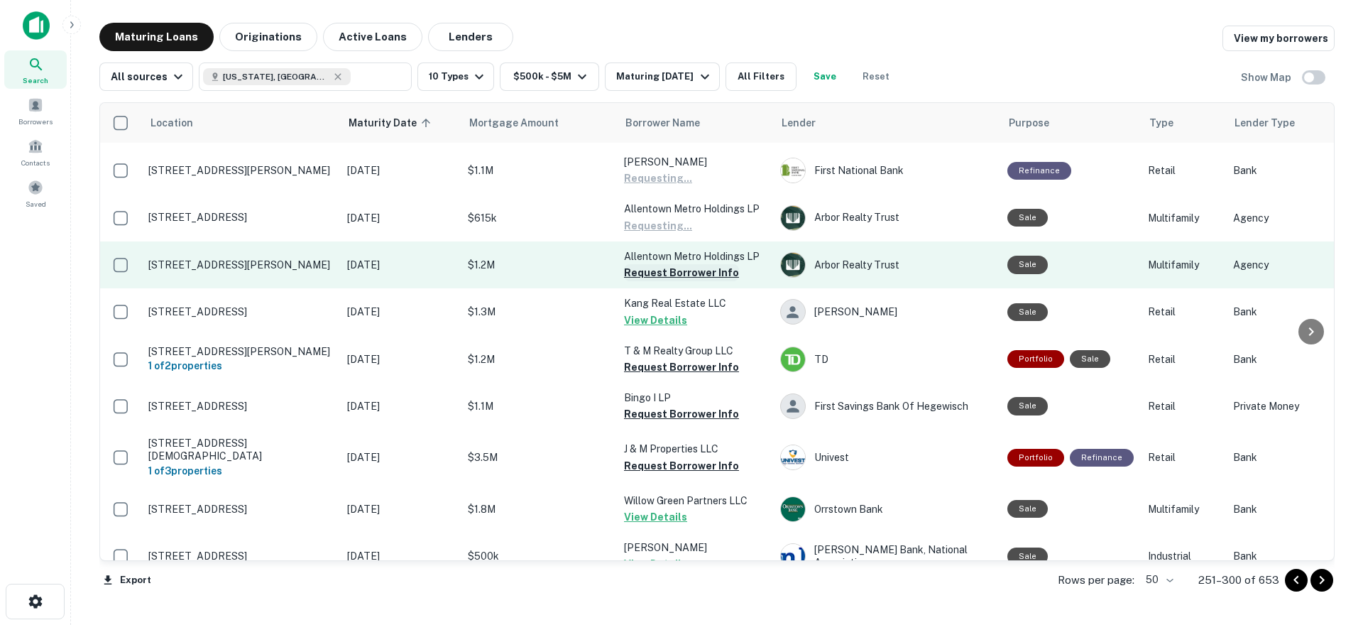
click at [659, 264] on button "Request Borrower Info" at bounding box center [681, 272] width 115 height 17
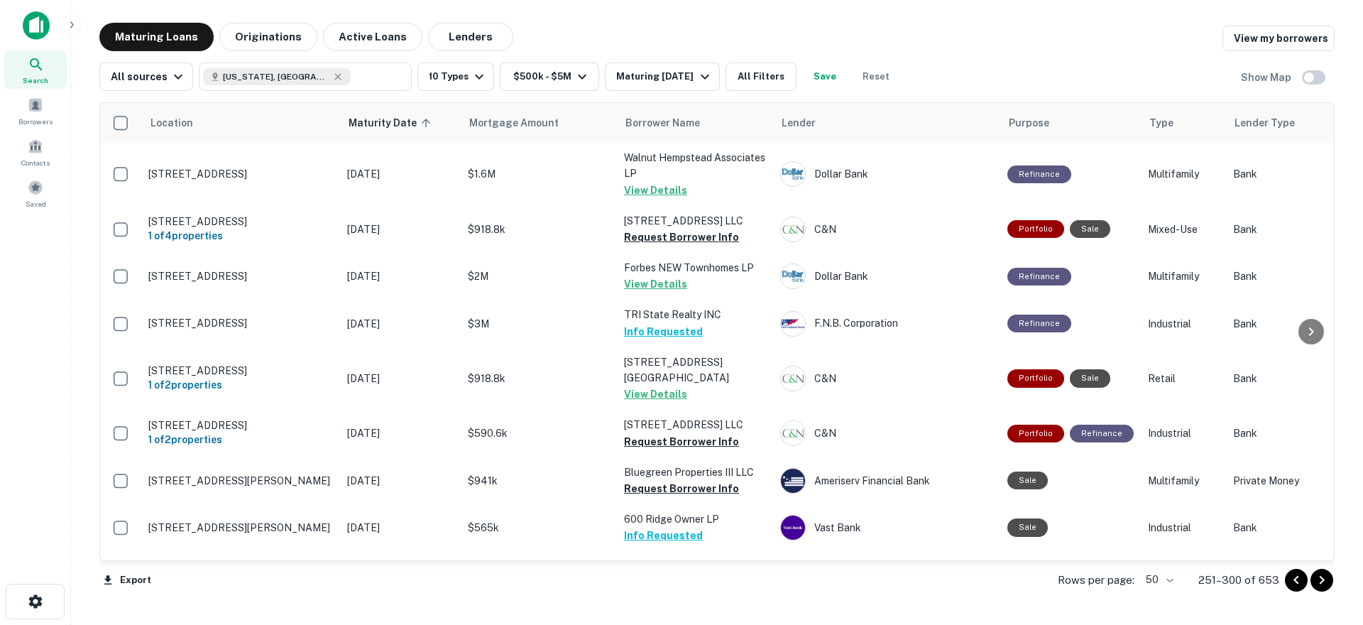
scroll to position [284, 0]
